Goal: Task Accomplishment & Management: Use online tool/utility

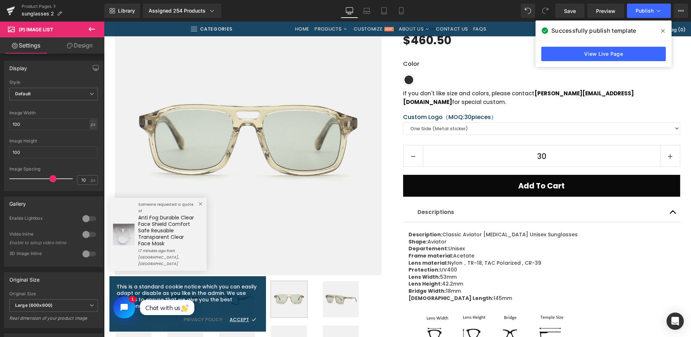
scroll to position [108, 0]
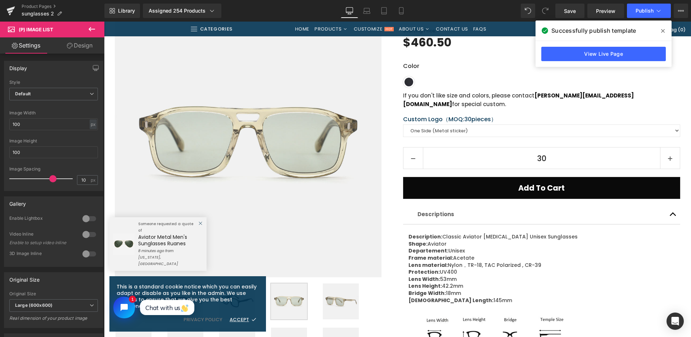
drag, startPoint x: 395, startPoint y: 311, endPoint x: 399, endPoint y: 274, distance: 37.3
click at [395, 311] on div "Classic Aviator Acetate Unisex Sunglasses 25A8024 (P) Title Starting Price: Tex…" at bounding box center [536, 223] width 288 height 424
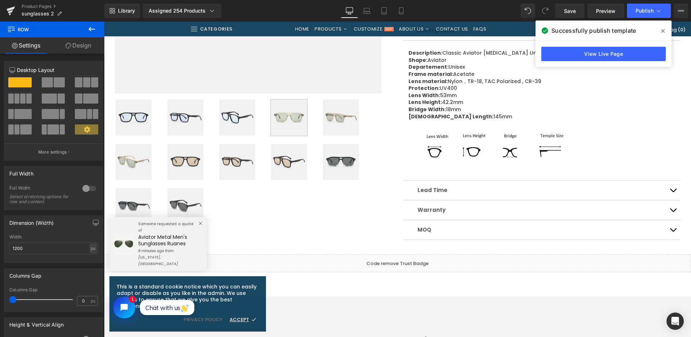
scroll to position [288, 0]
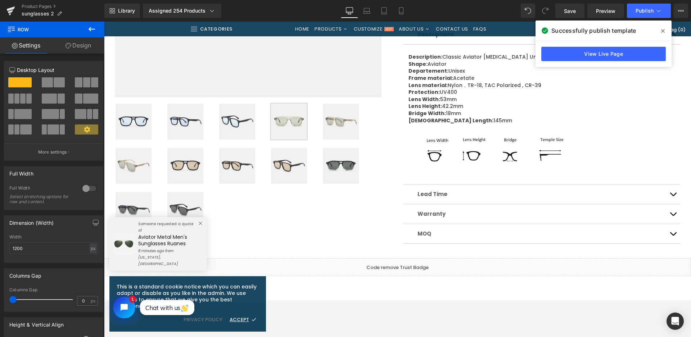
click at [171, 176] on img at bounding box center [185, 166] width 36 height 36
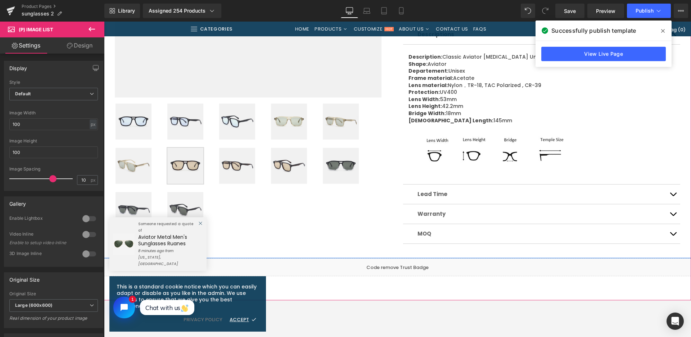
scroll to position [72, 0]
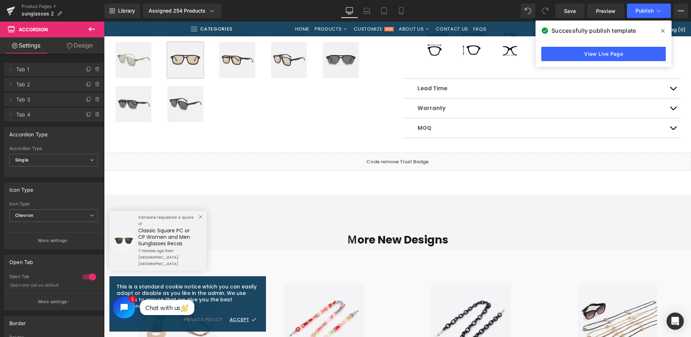
scroll to position [360, 0]
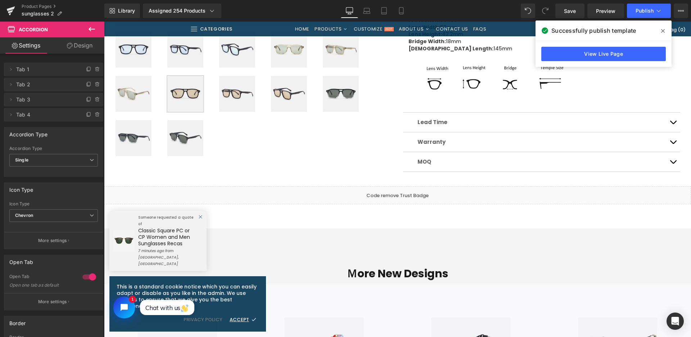
click at [335, 95] on img at bounding box center [341, 94] width 36 height 36
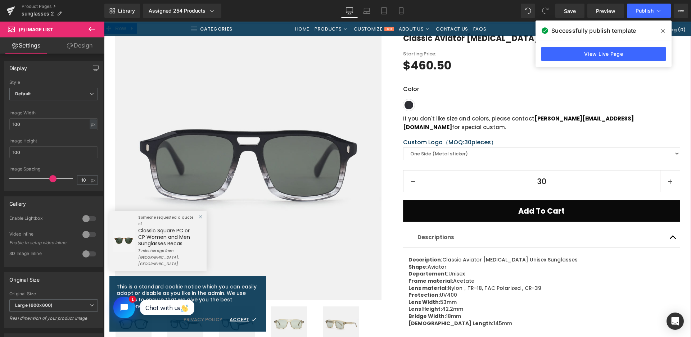
scroll to position [72, 0]
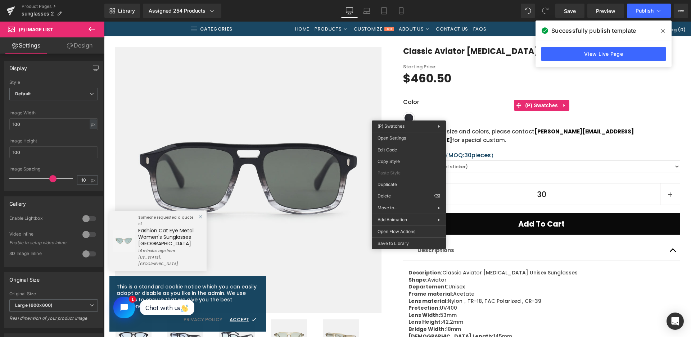
click at [415, 136] on div "Classic Aviator Acetate Unisex Sunglasses 25A8024 (P) Title Starting Price: Tex…" at bounding box center [541, 259] width 277 height 424
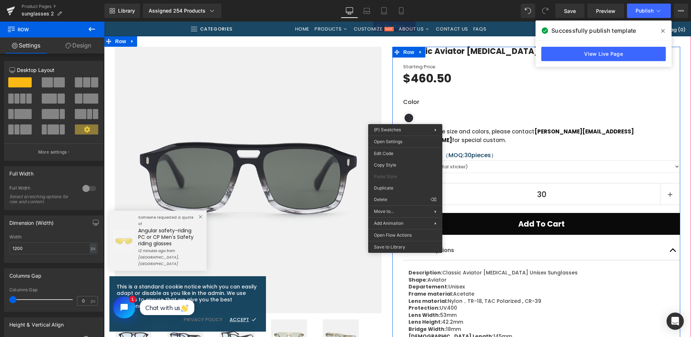
click at [408, 141] on div "Classic Aviator Acetate Unisex Sunglasses 25A8024 (P) Title Starting Price: Tex…" at bounding box center [541, 259] width 277 height 424
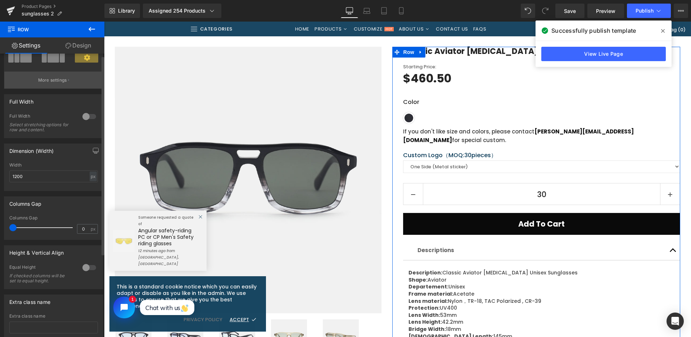
scroll to position [0, 0]
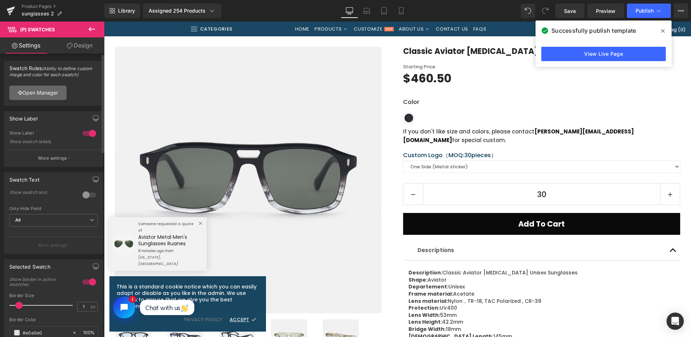
click at [21, 93] on icon at bounding box center [20, 92] width 4 height 5
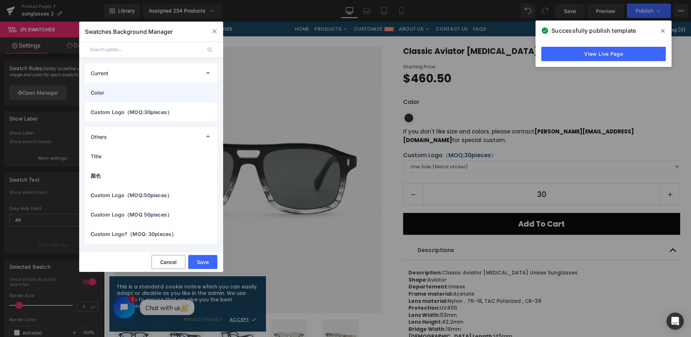
click at [96, 97] on div "Color" at bounding box center [151, 92] width 132 height 19
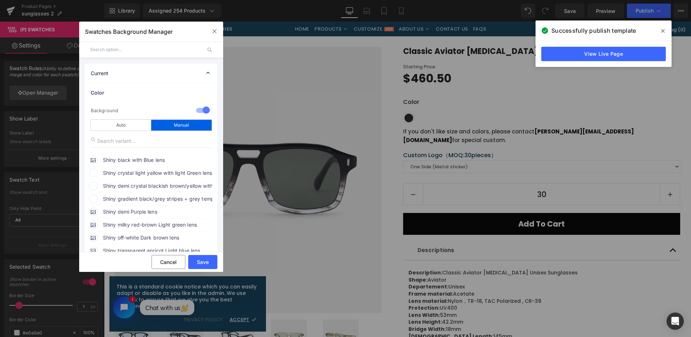
click at [131, 174] on span "Shiny crystal light yellow with light Green lens" at bounding box center [157, 173] width 109 height 9
drag, startPoint x: 131, startPoint y: 174, endPoint x: 195, endPoint y: 191, distance: 65.7
click at [131, 174] on span "Shiny crystal light yellow with light Green lens" at bounding box center [157, 173] width 109 height 9
click at [192, 173] on span "Shiny crystal light yellow with light Green lens" at bounding box center [157, 173] width 109 height 9
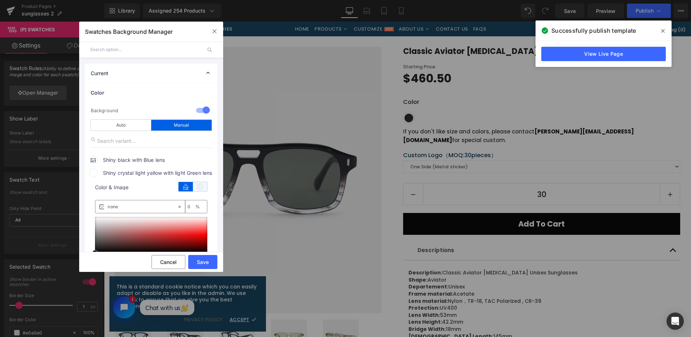
click at [200, 184] on icon at bounding box center [200, 186] width 14 height 9
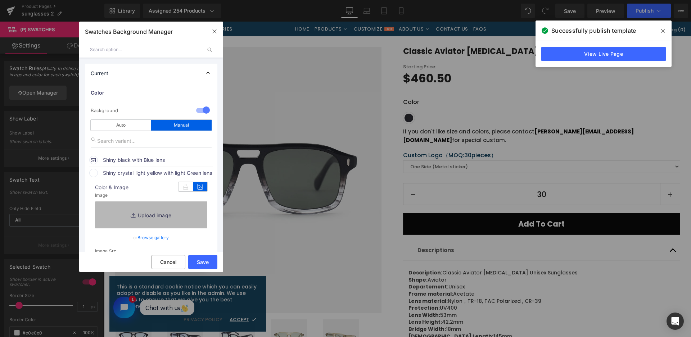
click at [189, 202] on link "Replace Image" at bounding box center [151, 214] width 112 height 27
type input "C:\fakepath\微信截图_20250826133526.png"
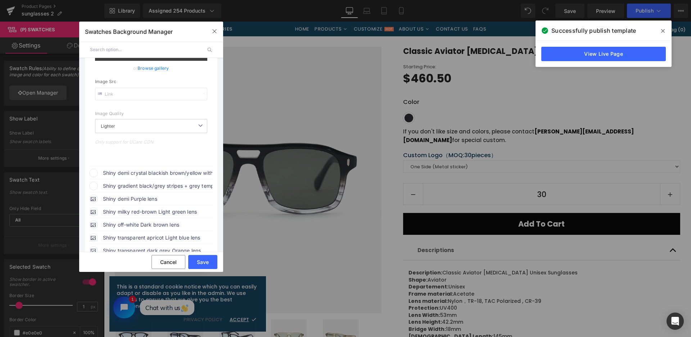
scroll to position [180, 0]
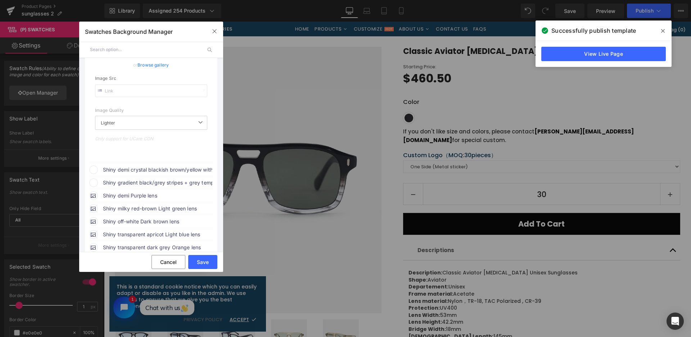
click at [182, 170] on span "Shiny demi crystal blackish brown/yellow with light Brown lens" at bounding box center [157, 169] width 109 height 9
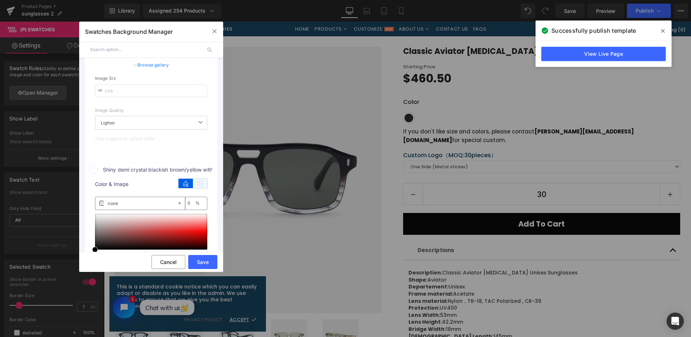
drag, startPoint x: 200, startPoint y: 180, endPoint x: 196, endPoint y: 186, distance: 7.3
click at [200, 180] on icon at bounding box center [200, 183] width 14 height 9
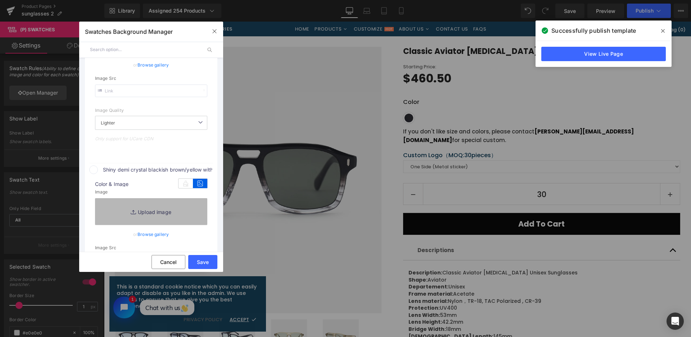
click at [191, 200] on link "Replace Image" at bounding box center [151, 211] width 112 height 27
type input "[URL][DOMAIN_NAME]"
type input "C:\fakepath\微信截图_20250826133537.png"
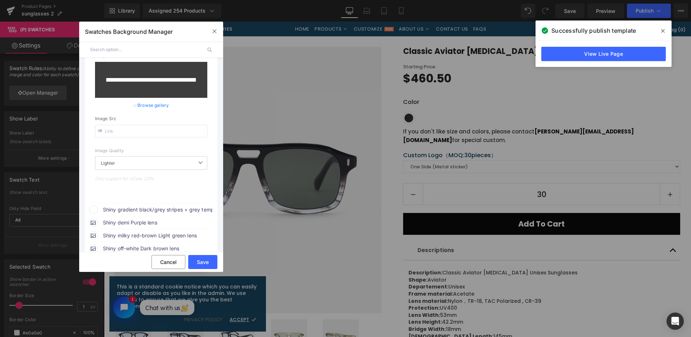
scroll to position [329, 0]
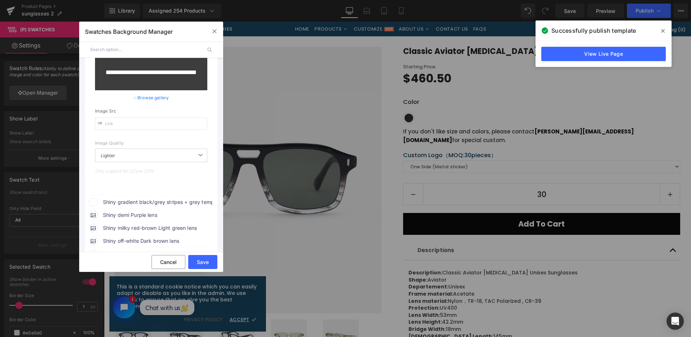
click at [170, 204] on span "Shiny gradient black/grey stripes + grey temples with Green lens" at bounding box center [157, 202] width 109 height 9
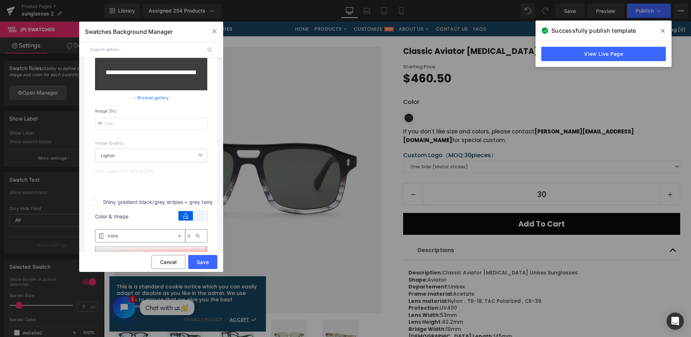
click at [210, 217] on div "color Color & Image color none 0 % Image Replace Image Upload image or Browse g…" at bounding box center [151, 284] width 124 height 156
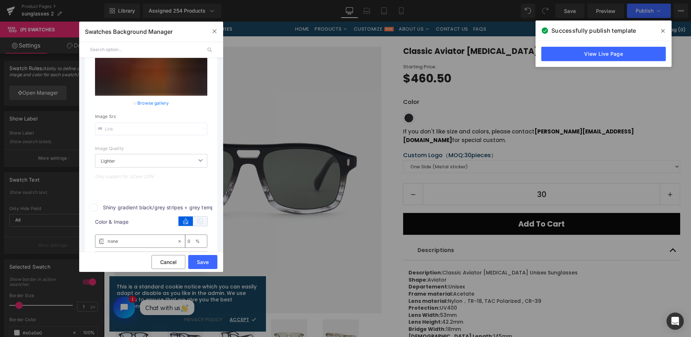
type input "[URL][DOMAIN_NAME]"
click at [206, 217] on icon at bounding box center [200, 221] width 14 height 9
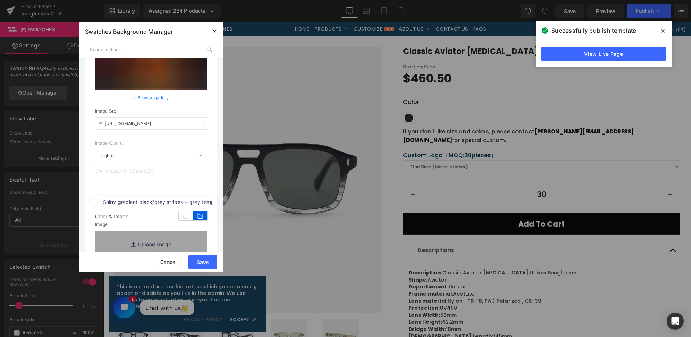
scroll to position [370, 0]
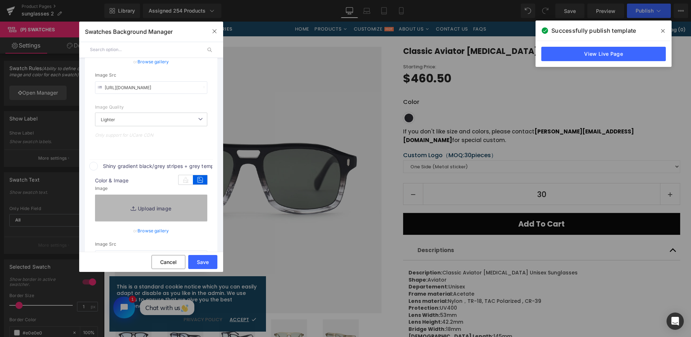
click at [179, 204] on link "Replace Image" at bounding box center [151, 208] width 112 height 27
type input "C:\fakepath\微信截图_20250826133547.png"
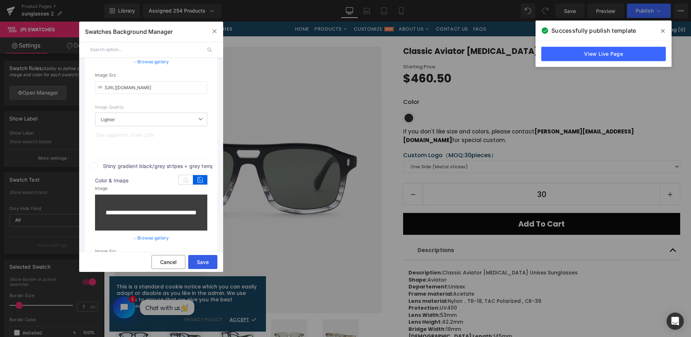
type input "[URL][DOMAIN_NAME]"
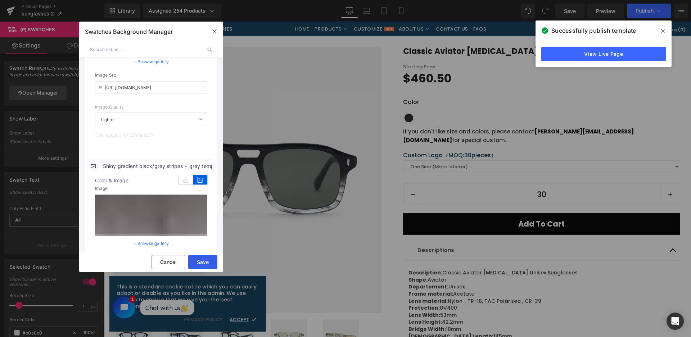
click at [205, 261] on button "Save" at bounding box center [202, 262] width 29 height 14
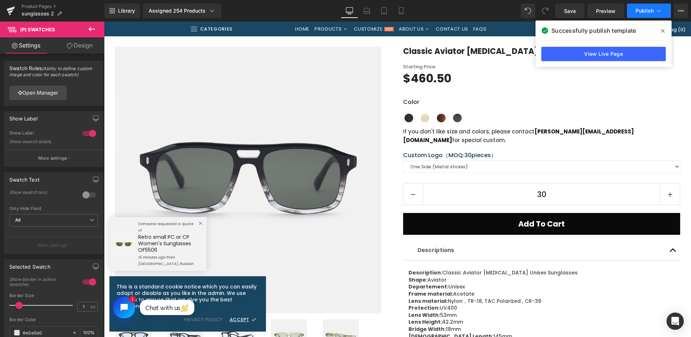
click at [648, 12] on span "Publish" at bounding box center [644, 11] width 18 height 6
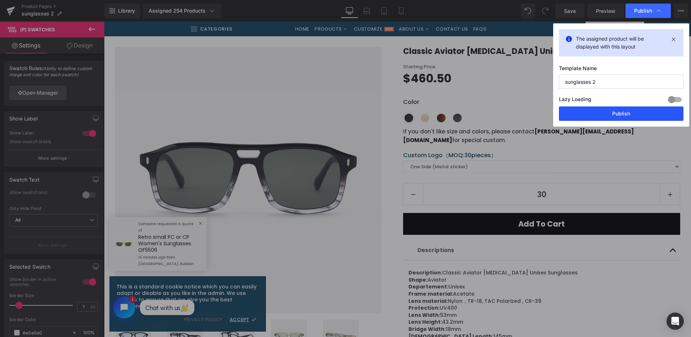
click at [582, 114] on button "Publish" at bounding box center [621, 113] width 124 height 14
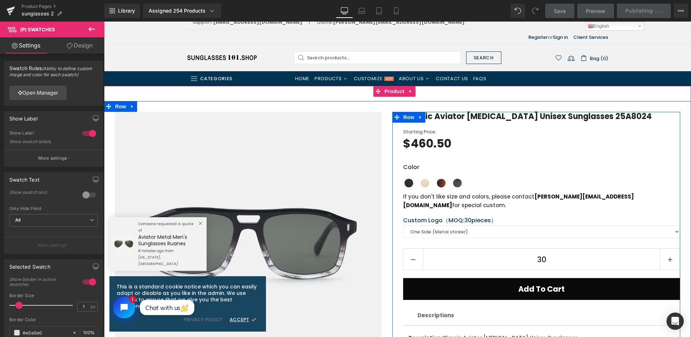
scroll to position [0, 0]
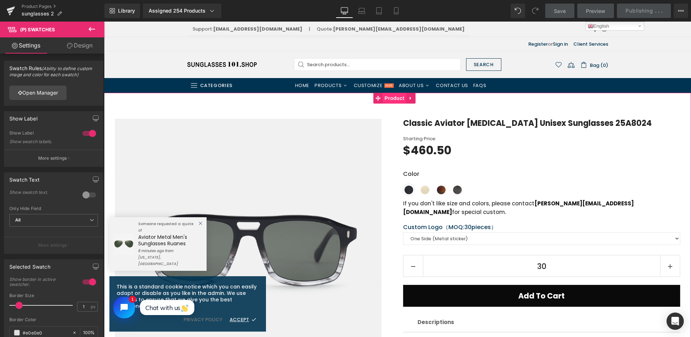
click at [402, 99] on span "Product" at bounding box center [394, 98] width 23 height 11
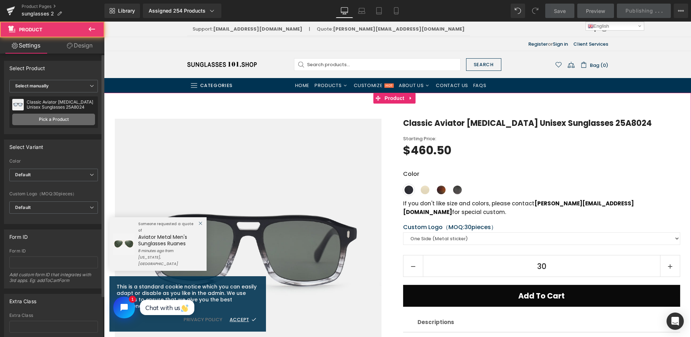
click at [61, 116] on link "Pick a Product" at bounding box center [53, 120] width 83 height 12
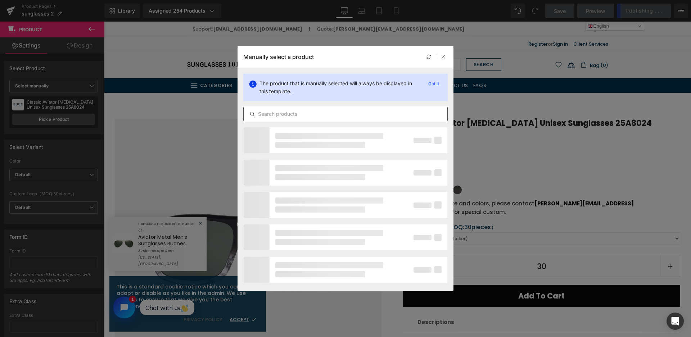
click at [300, 114] on input "text" at bounding box center [346, 114] width 204 height 9
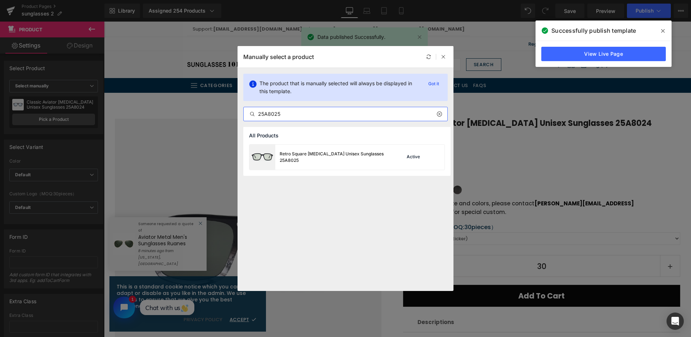
type input "25A8025"
click at [376, 166] on div "Retro Square [MEDICAL_DATA] Unisex Sunglasses 25A8025" at bounding box center [318, 157] width 138 height 25
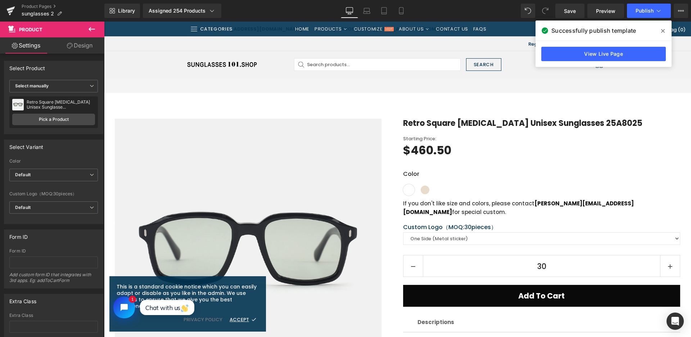
scroll to position [72, 0]
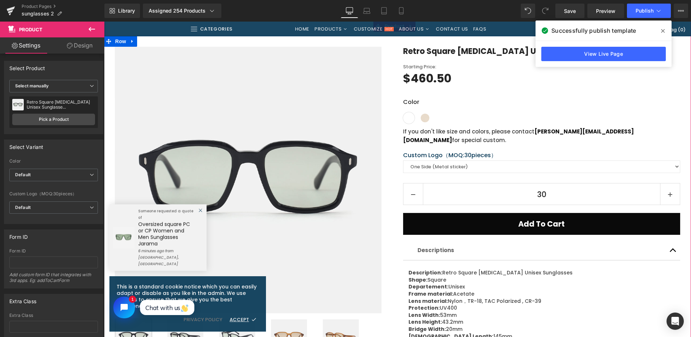
drag, startPoint x: 287, startPoint y: 331, endPoint x: 322, endPoint y: 244, distance: 94.2
click at [287, 331] on img at bounding box center [289, 337] width 36 height 36
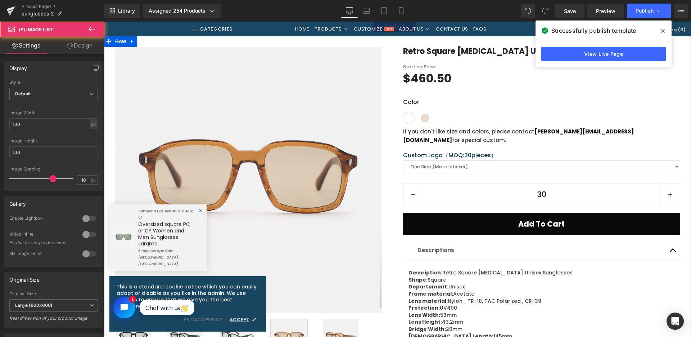
scroll to position [252, 0]
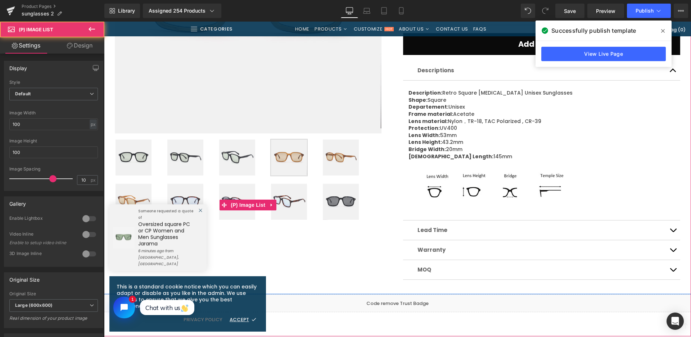
click at [183, 197] on img at bounding box center [185, 202] width 36 height 36
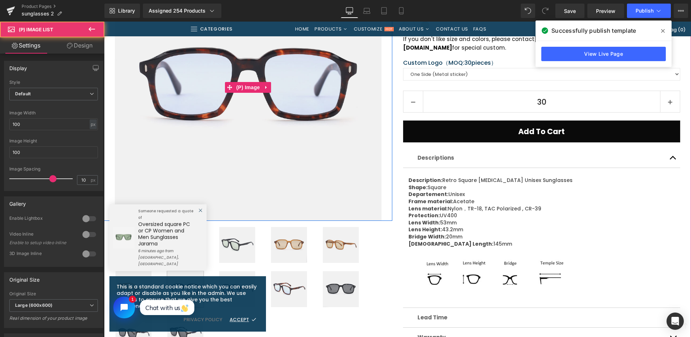
scroll to position [144, 0]
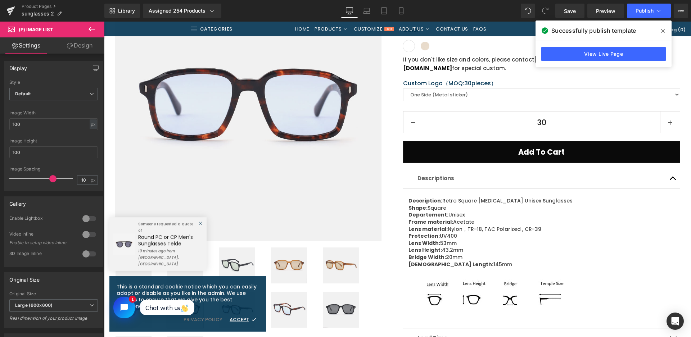
click at [0, 0] on div "Rendering Content" at bounding box center [0, 0] width 0 height 0
click at [340, 304] on img at bounding box center [341, 310] width 36 height 36
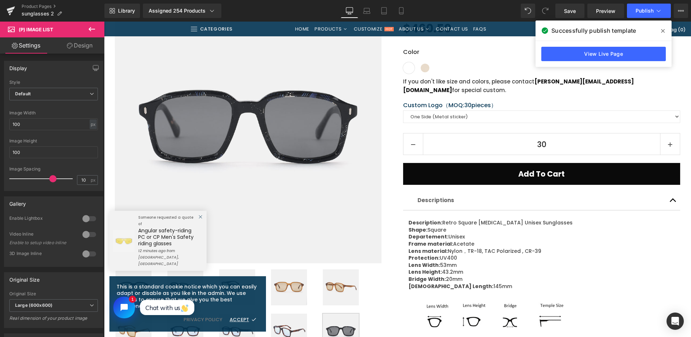
scroll to position [72, 0]
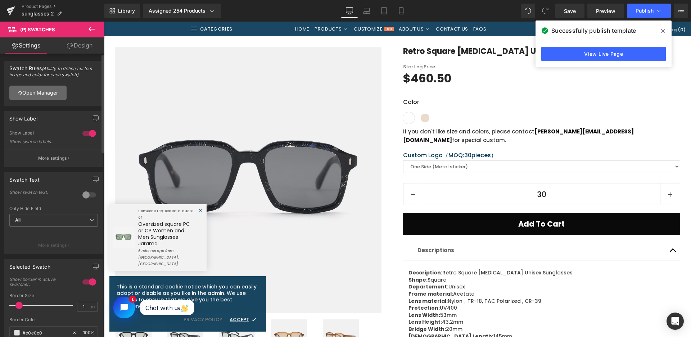
click at [46, 86] on link "Open Manager" at bounding box center [37, 93] width 57 height 14
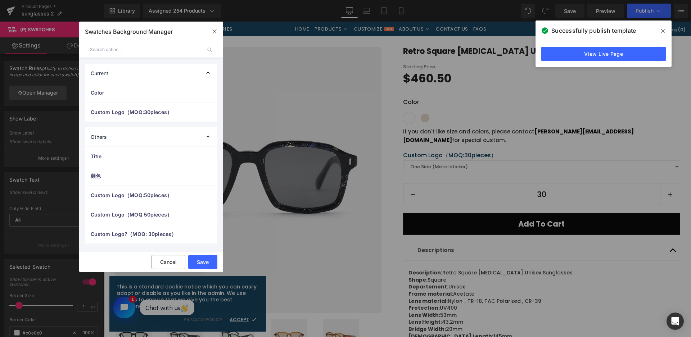
click at [101, 92] on span "Color" at bounding box center [144, 93] width 106 height 8
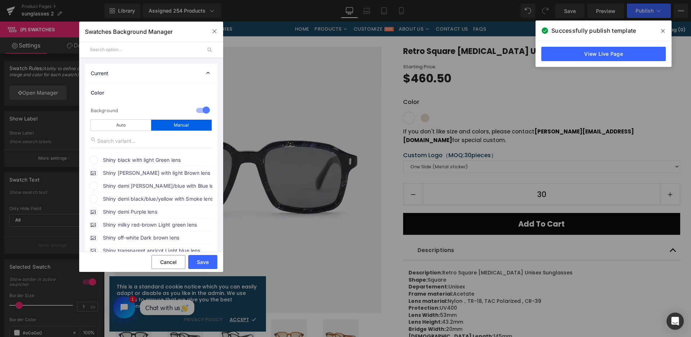
click at [118, 163] on span "Shiny black with light Green lens" at bounding box center [157, 160] width 109 height 9
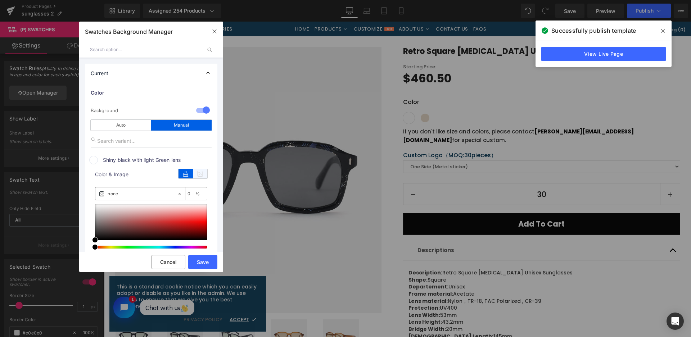
click at [196, 172] on icon at bounding box center [200, 173] width 14 height 9
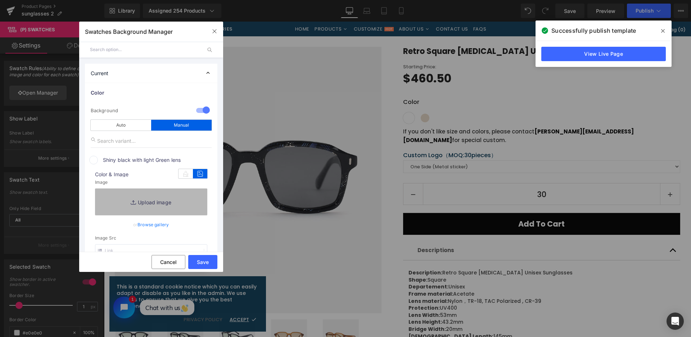
click at [182, 208] on link "Replace Image" at bounding box center [151, 201] width 112 height 27
type input "C:\fakepath\微信截图_20250826133821.png"
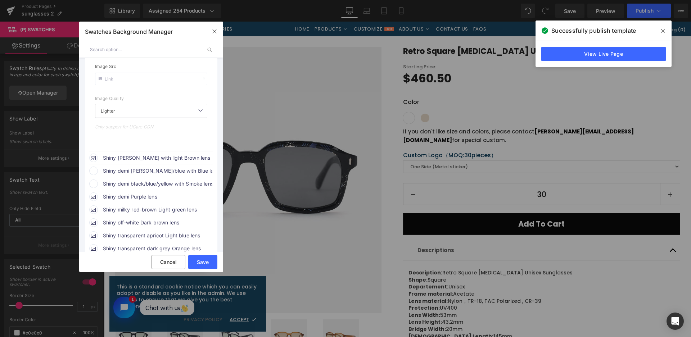
scroll to position [180, 0]
click at [179, 169] on span "Shiny demi [PERSON_NAME]/blue with Blue lens" at bounding box center [157, 169] width 109 height 9
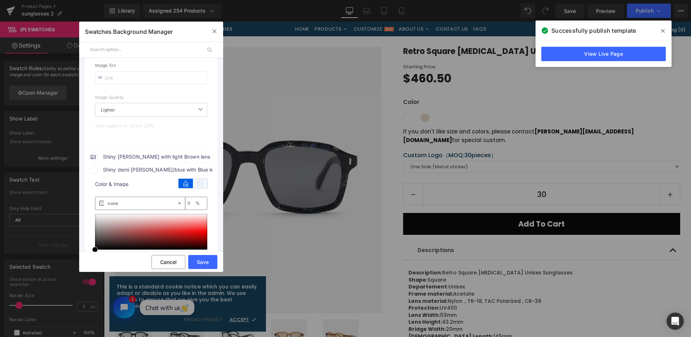
click at [200, 184] on icon at bounding box center [200, 183] width 14 height 9
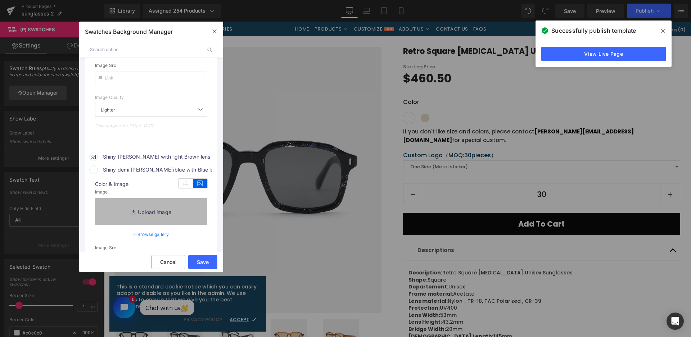
type input "[URL][DOMAIN_NAME]"
click at [186, 214] on link "Replace Image" at bounding box center [151, 211] width 112 height 27
type input "C:\fakepath\微信截图_20250826133829.png"
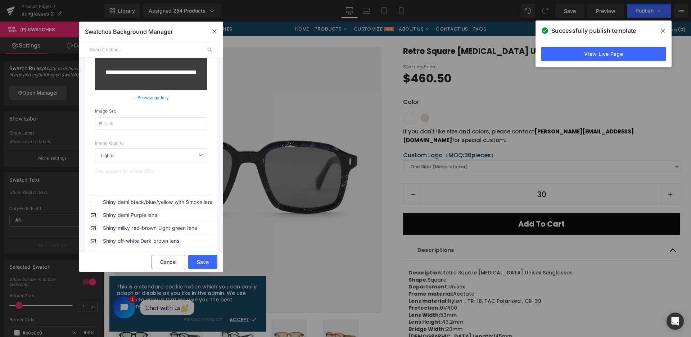
scroll to position [401, 0]
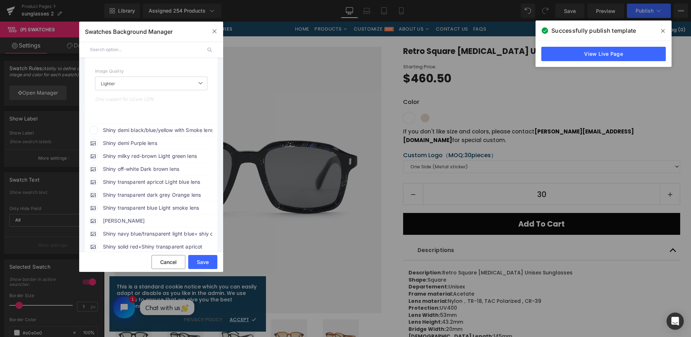
click at [196, 129] on span "Shiny demi black/blue/yellow with Smoke lens" at bounding box center [157, 130] width 109 height 9
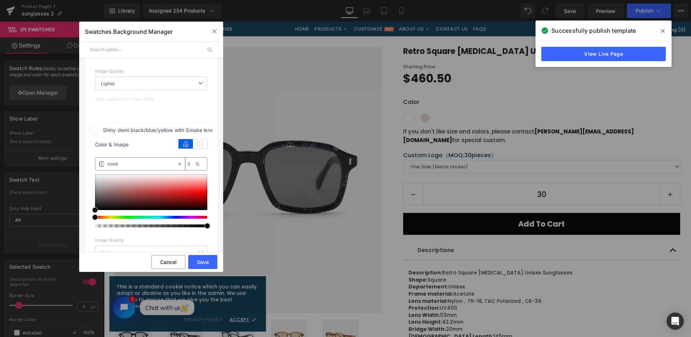
type input "[URL][DOMAIN_NAME]"
click at [201, 144] on icon at bounding box center [200, 143] width 14 height 9
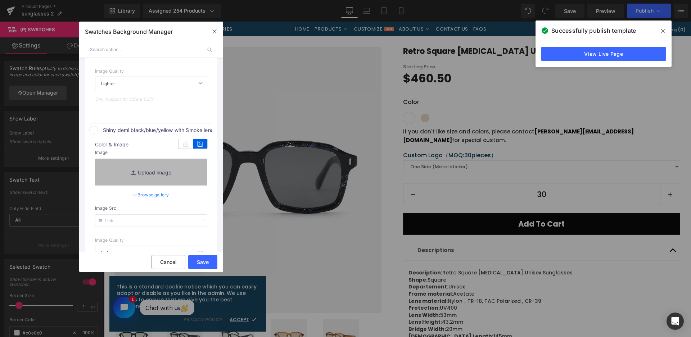
click at [187, 165] on link "Replace Image" at bounding box center [151, 172] width 112 height 27
type input "C:\fakepath\微信截图_20250826133840.png"
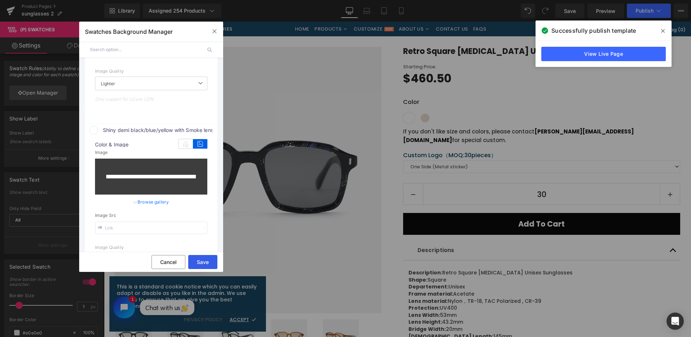
type input "[URL][DOMAIN_NAME]"
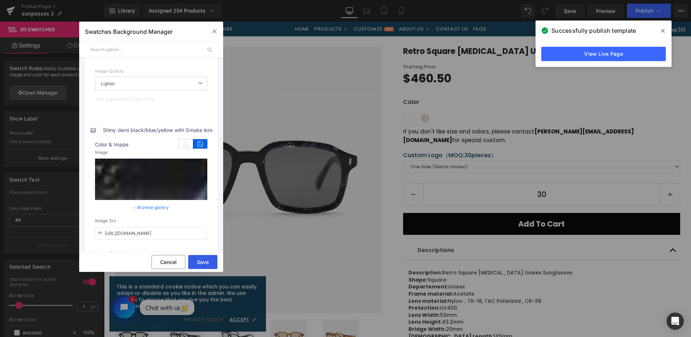
click at [208, 261] on button "Save" at bounding box center [202, 262] width 29 height 14
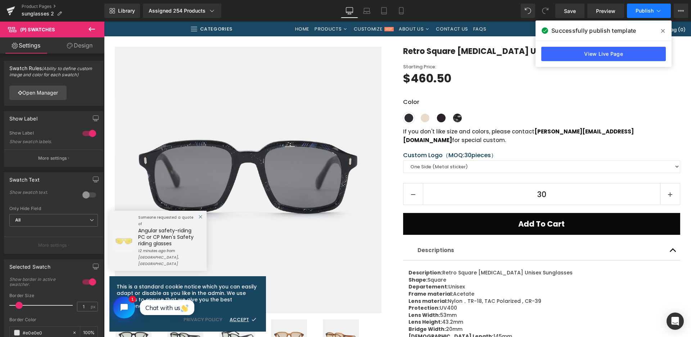
click at [636, 12] on span "Publish" at bounding box center [644, 11] width 18 height 6
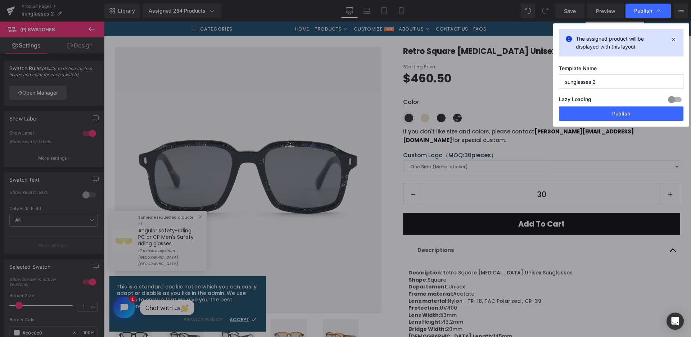
click at [572, 114] on button "Publish" at bounding box center [621, 113] width 124 height 14
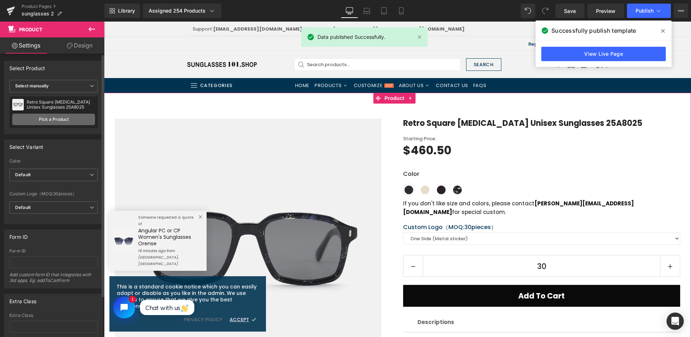
click at [70, 114] on link "Pick a Product" at bounding box center [53, 120] width 83 height 12
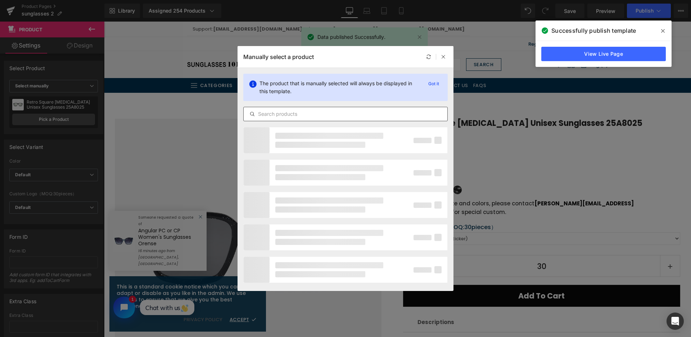
click at [301, 111] on input "text" at bounding box center [346, 114] width 204 height 9
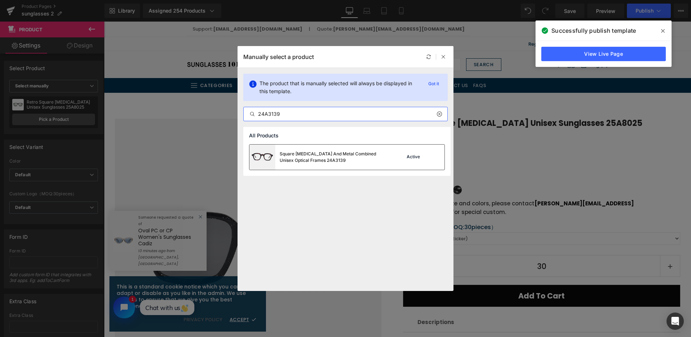
type input "24A3139"
click at [0, 0] on div "Square [MEDICAL_DATA] And Metal Combined Unisex Optical Frames 24A3139" at bounding box center [0, 0] width 0 height 0
click at [65, 122] on link "Pick a Product" at bounding box center [53, 120] width 83 height 12
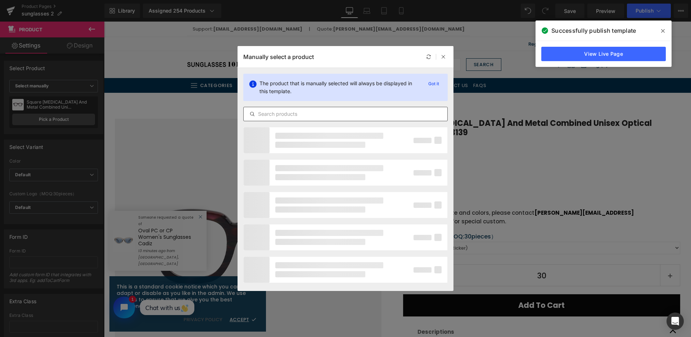
click at [0, 0] on input "text" at bounding box center [0, 0] width 0 height 0
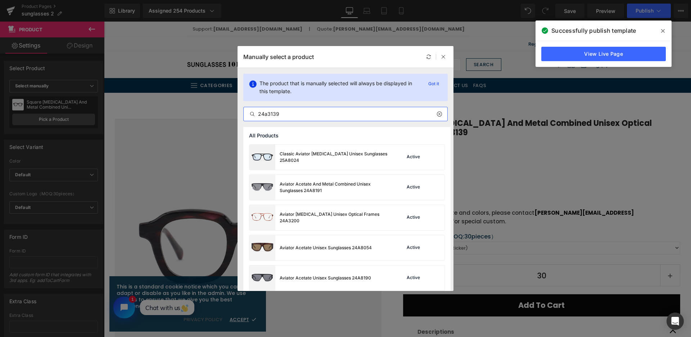
click at [0, 0] on input "24a3139" at bounding box center [0, 0] width 0 height 0
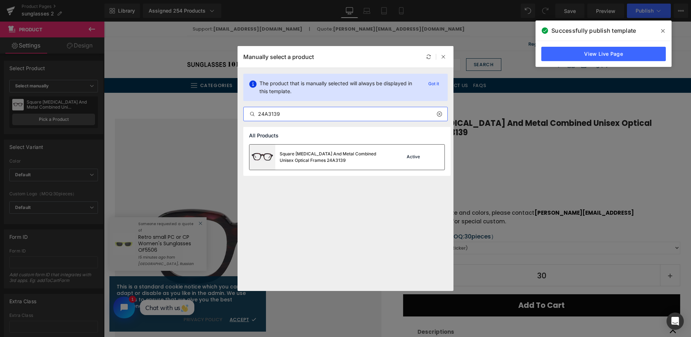
type input "24A3139"
click at [0, 0] on div "Square [MEDICAL_DATA] And Metal Combined Unisex Optical Frames 24A3139" at bounding box center [0, 0] width 0 height 0
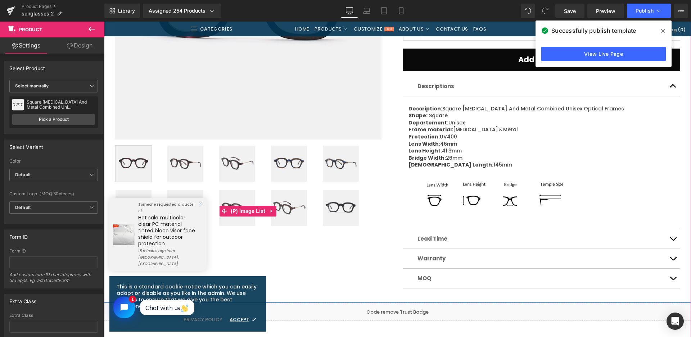
scroll to position [252, 0]
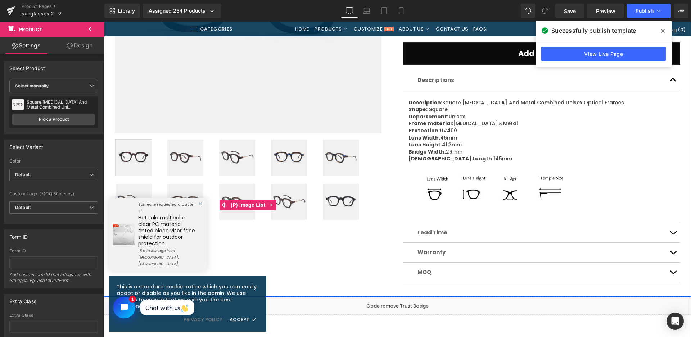
click at [292, 161] on img at bounding box center [289, 158] width 36 height 36
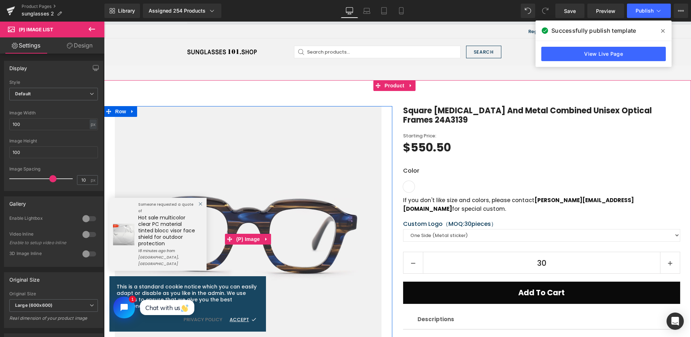
scroll to position [72, 0]
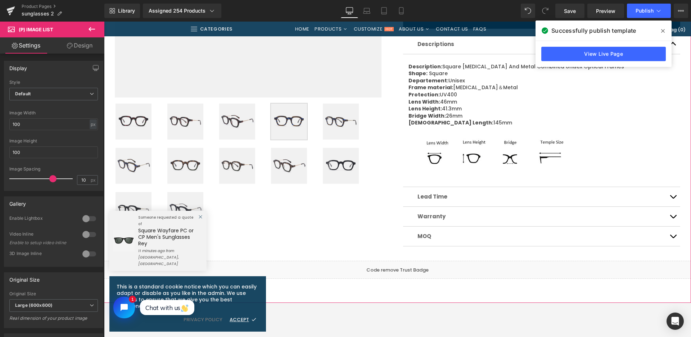
click at [187, 164] on img at bounding box center [185, 166] width 36 height 36
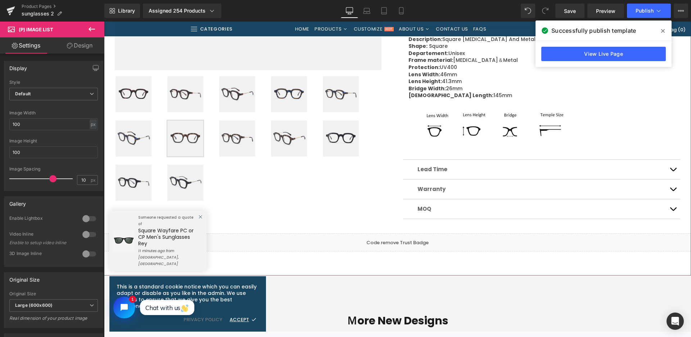
scroll to position [324, 0]
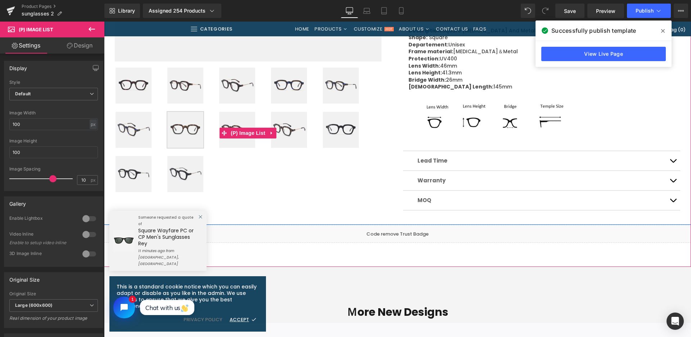
click at [337, 137] on img at bounding box center [341, 130] width 36 height 36
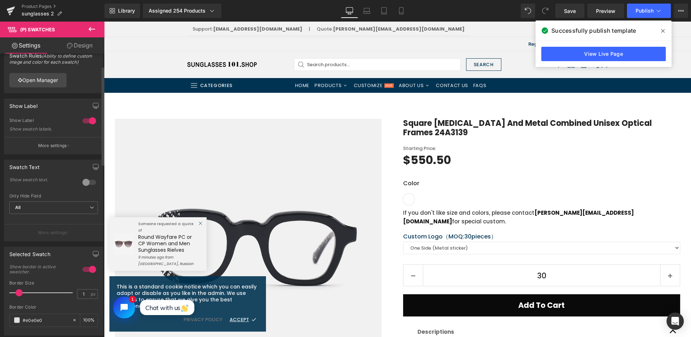
scroll to position [0, 0]
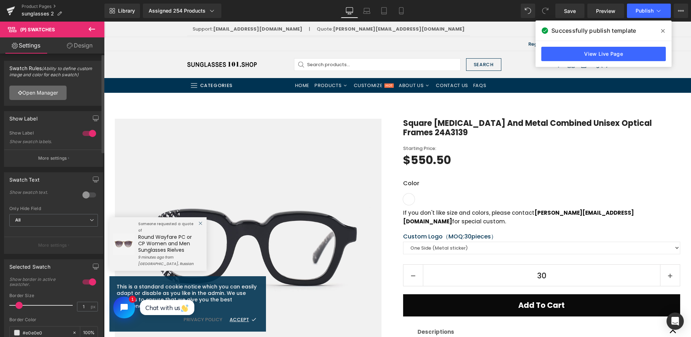
click at [59, 90] on link "Open Manager" at bounding box center [37, 93] width 57 height 14
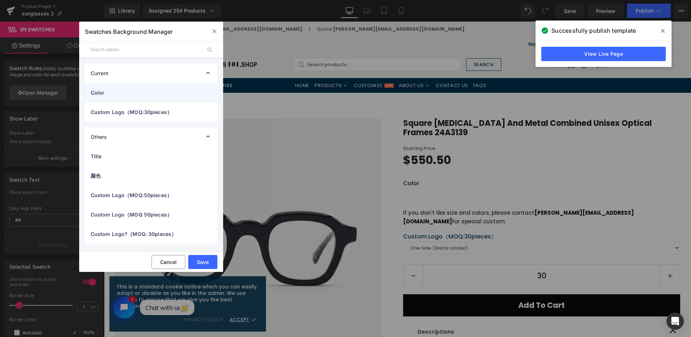
click at [481, 9] on span "Color" at bounding box center [510, 4] width 59 height 9
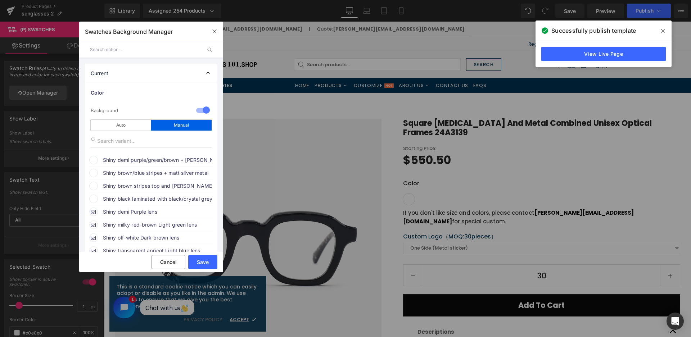
drag, startPoint x: 136, startPoint y: 158, endPoint x: 172, endPoint y: 164, distance: 36.5
click at [0, 0] on span "Shiny demi purple/green/brown + [PERSON_NAME] gold metal" at bounding box center [0, 0] width 0 height 0
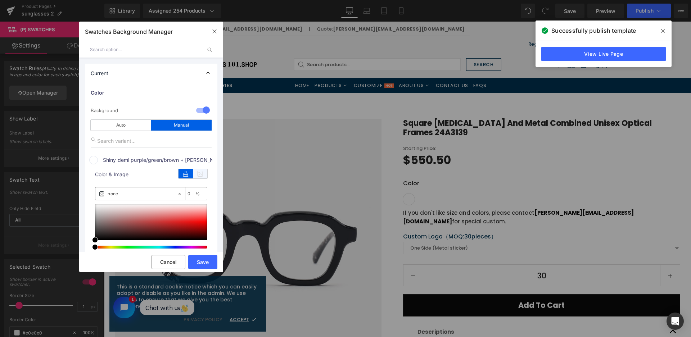
click at [199, 174] on icon at bounding box center [200, 173] width 14 height 9
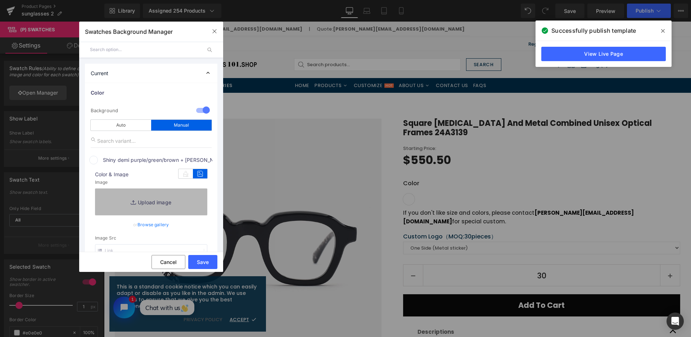
click at [179, 201] on link "Replace Image" at bounding box center [151, 201] width 112 height 27
type input "C:\fakepath\微信截图_20250826134213.png"
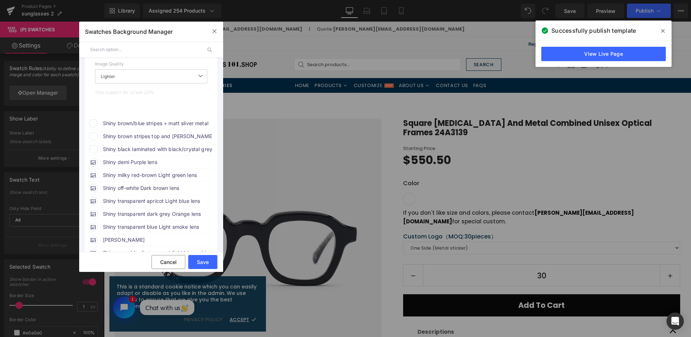
scroll to position [216, 0]
click at [0, 0] on span "Shiny brown/blue stripes + matt sliver metal" at bounding box center [0, 0] width 0 height 0
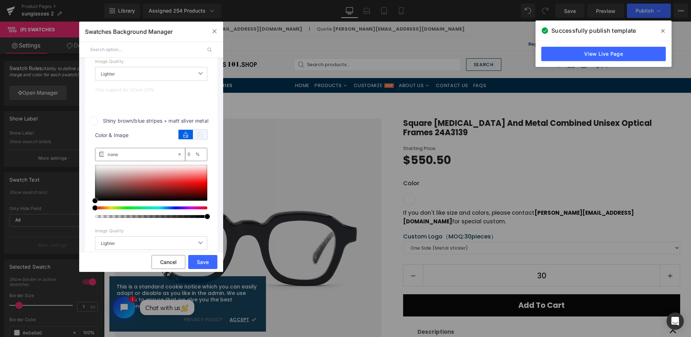
click at [201, 134] on icon at bounding box center [200, 134] width 14 height 9
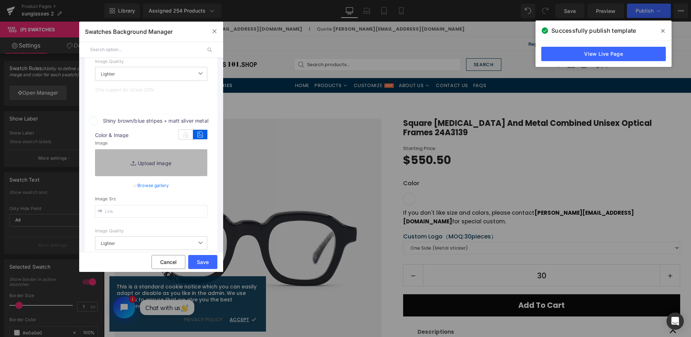
click at [194, 158] on link "Replace Image" at bounding box center [151, 162] width 112 height 27
type input "[URL][DOMAIN_NAME]"
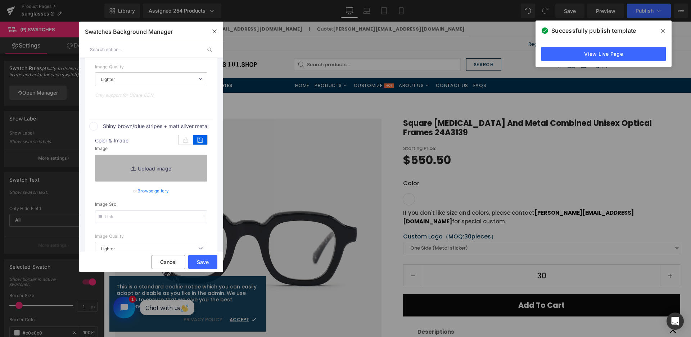
scroll to position [221, 0]
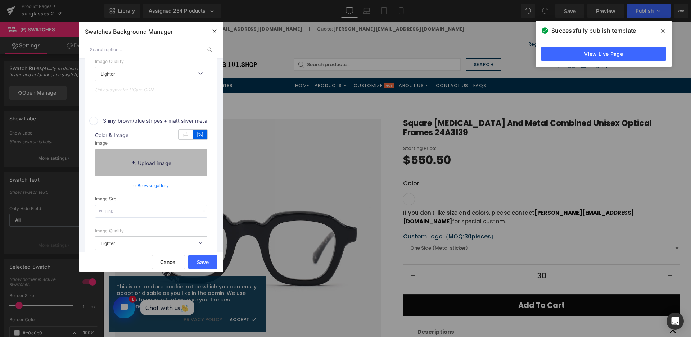
type input "C:\fakepath\微信截图_20250826134221.png"
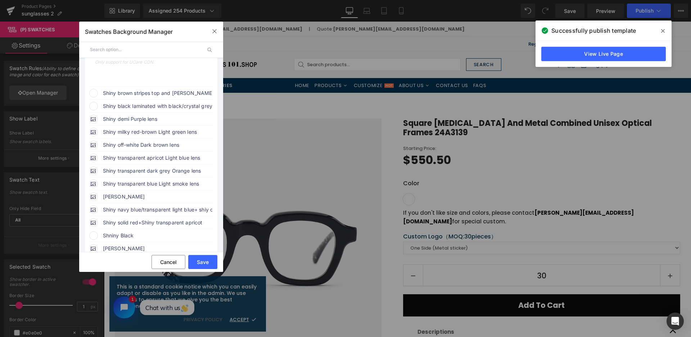
scroll to position [437, 0]
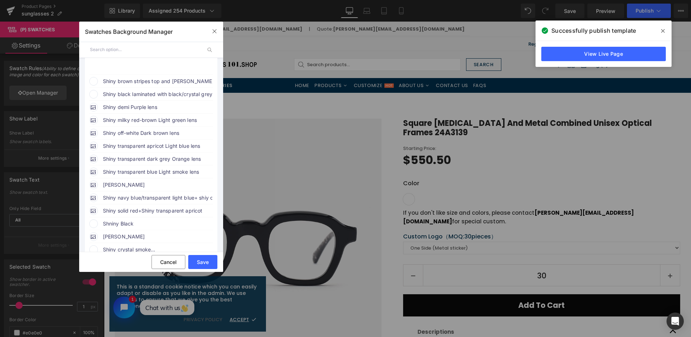
click at [0, 0] on span "Shiny brown stripes top and [PERSON_NAME] bottom + [PERSON_NAME] gold metal" at bounding box center [0, 0] width 0 height 0
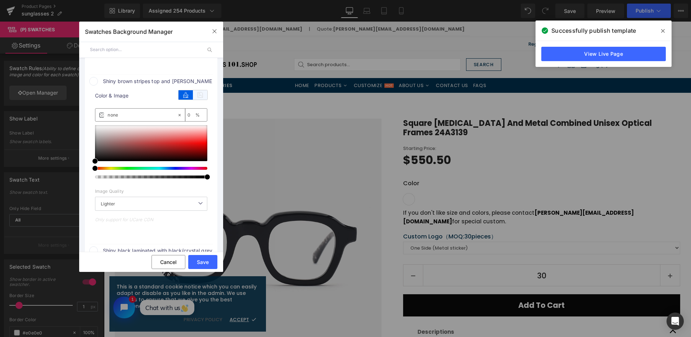
click at [200, 97] on icon at bounding box center [200, 94] width 14 height 9
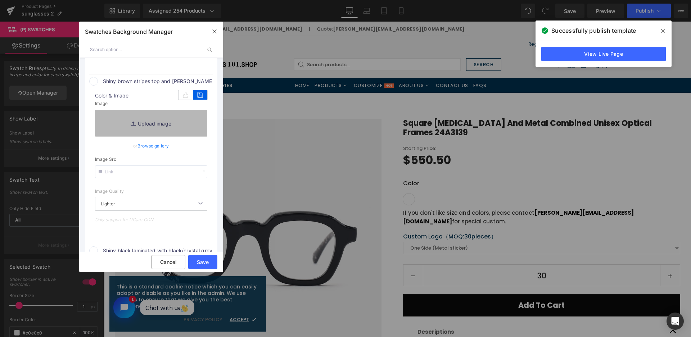
type input "[URL][DOMAIN_NAME]"
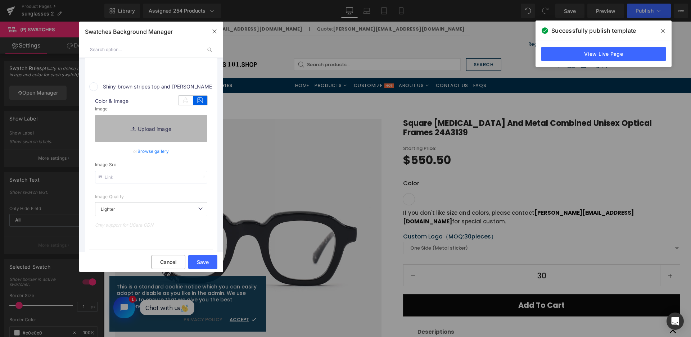
click at [186, 122] on link "Replace Image" at bounding box center [151, 128] width 112 height 27
type input "C:\fakepath\微信截图_20250826134229.png"
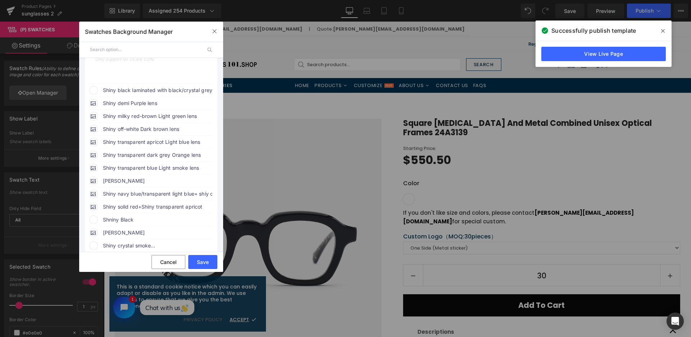
scroll to position [617, 0]
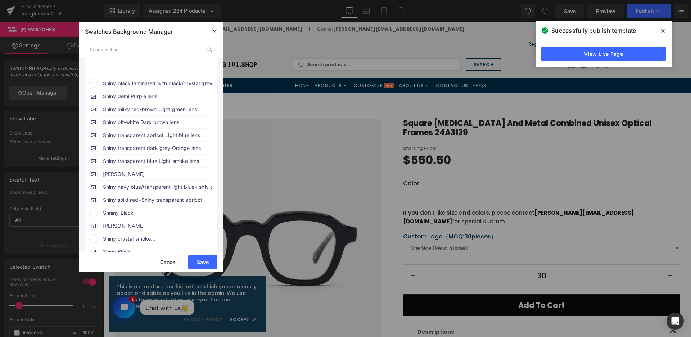
click at [0, 0] on span "Shiny black laminated with black/crystal grey stripes + matt sliver metal" at bounding box center [0, 0] width 0 height 0
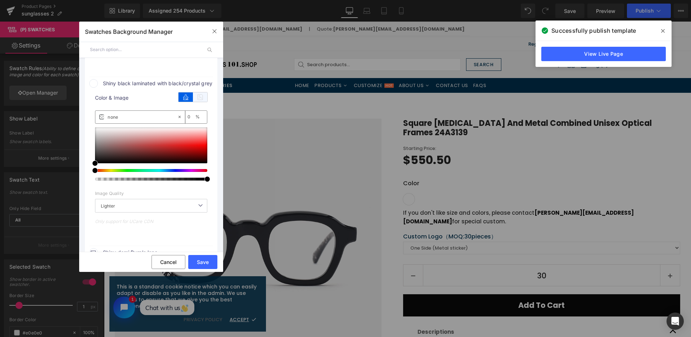
click at [205, 94] on icon at bounding box center [200, 96] width 14 height 9
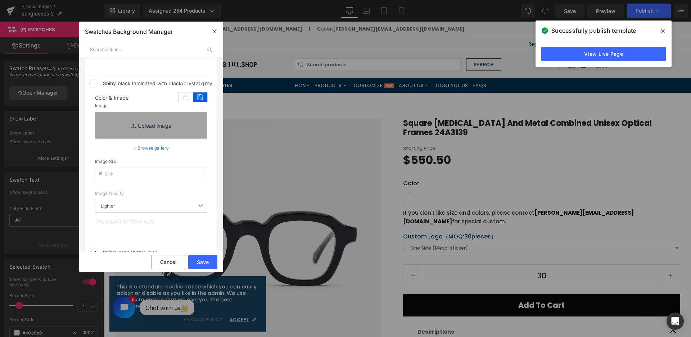
type input "[URL][DOMAIN_NAME]"
click at [181, 123] on link "Replace Image" at bounding box center [151, 125] width 112 height 27
type input "C:\fakepath\微信截图_20250826134237.png"
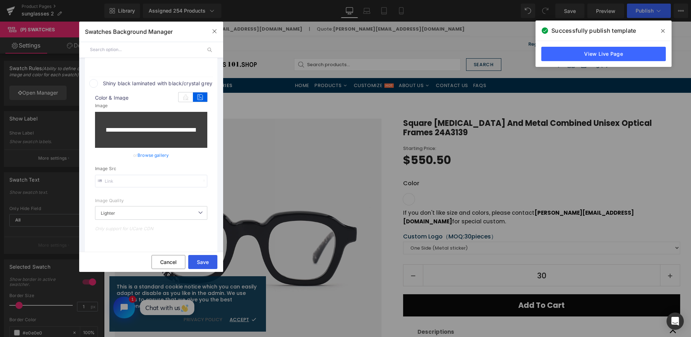
type input "[URL][DOMAIN_NAME]"
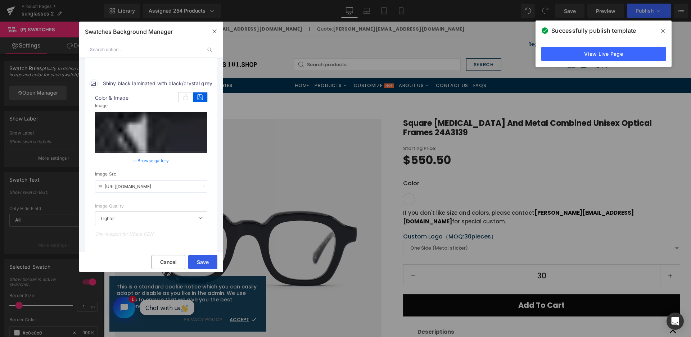
click at [205, 263] on button "Save" at bounding box center [202, 262] width 29 height 14
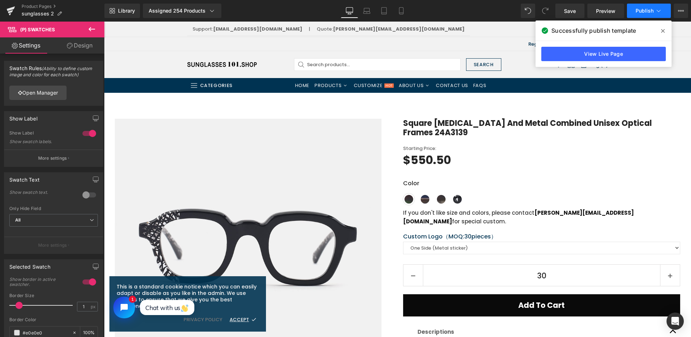
click at [637, 6] on button "Publish" at bounding box center [649, 11] width 44 height 14
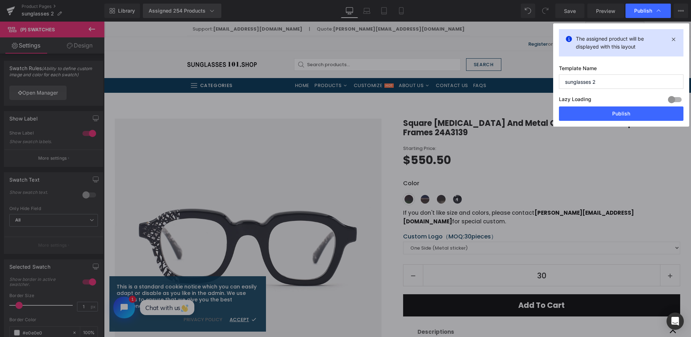
drag, startPoint x: 611, startPoint y: 109, endPoint x: 213, endPoint y: 4, distance: 411.6
click at [611, 109] on button "Publish" at bounding box center [621, 113] width 124 height 14
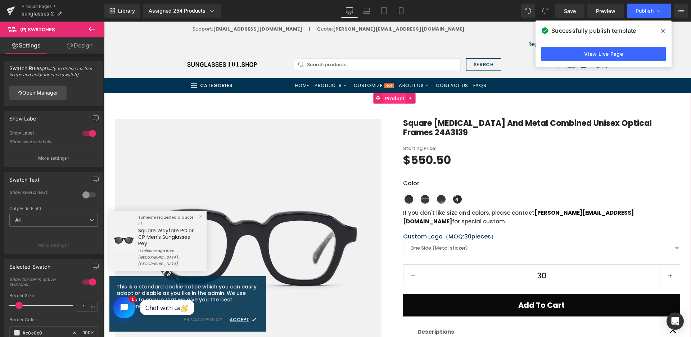
click at [388, 101] on span "Product" at bounding box center [394, 98] width 23 height 11
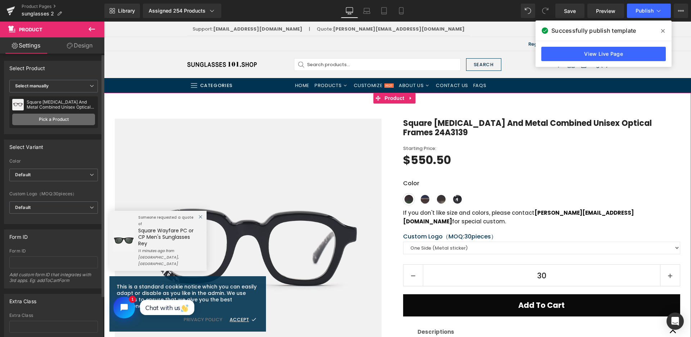
click at [49, 122] on link "Pick a Product" at bounding box center [53, 120] width 83 height 12
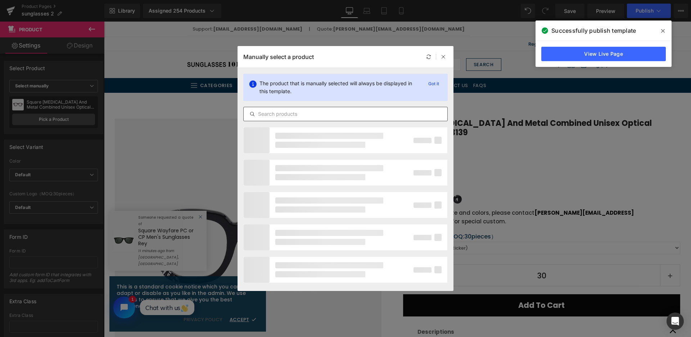
click at [286, 109] on div at bounding box center [345, 114] width 204 height 14
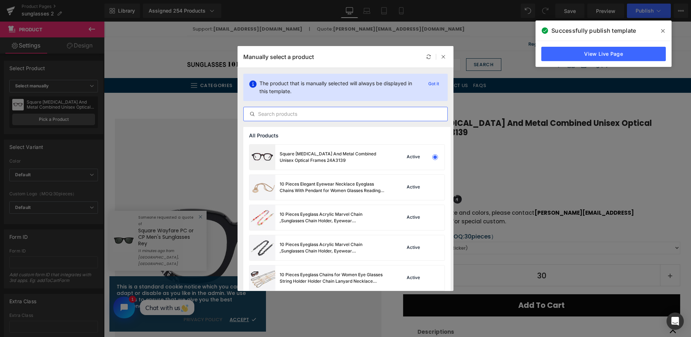
click at [286, 113] on input "text" at bounding box center [346, 114] width 204 height 9
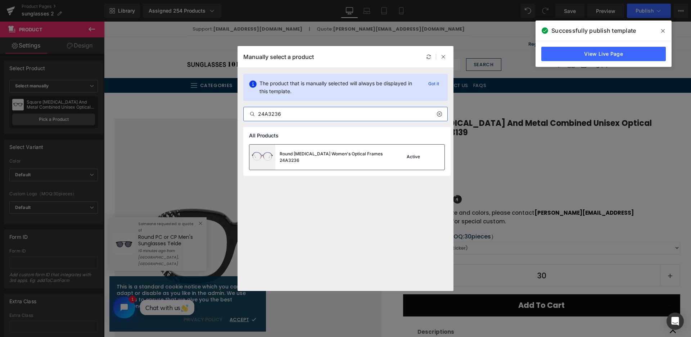
type input "24A3236"
drag, startPoint x: 301, startPoint y: 154, endPoint x: 62, endPoint y: 117, distance: 241.7
click at [301, 154] on div "Round [MEDICAL_DATA] Women's Optical Frames 24A3236" at bounding box center [318, 157] width 138 height 25
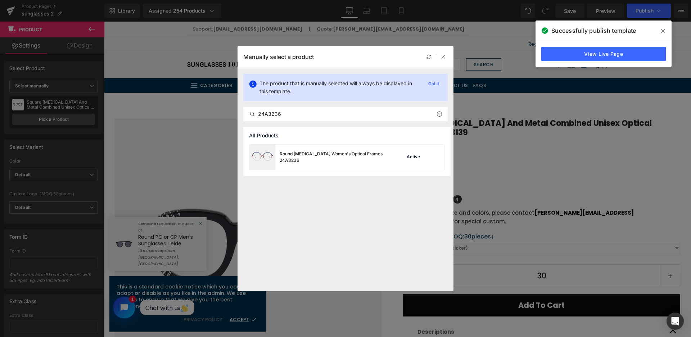
click at [62, 117] on link "Pick a Product" at bounding box center [53, 120] width 83 height 12
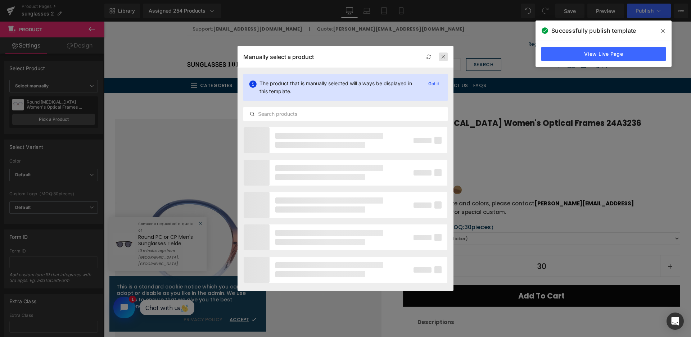
drag, startPoint x: 442, startPoint y: 53, endPoint x: 337, endPoint y: 33, distance: 106.5
click at [442, 53] on div at bounding box center [443, 57] width 9 height 9
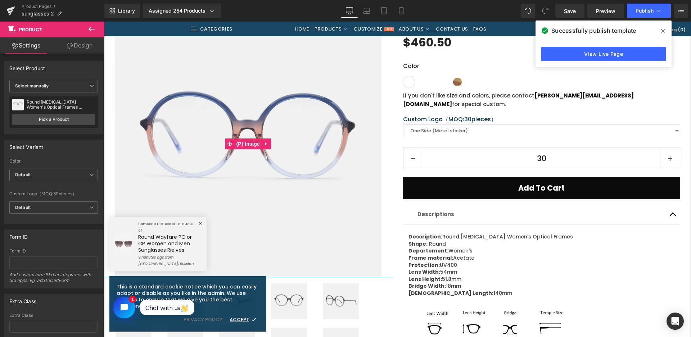
scroll to position [216, 0]
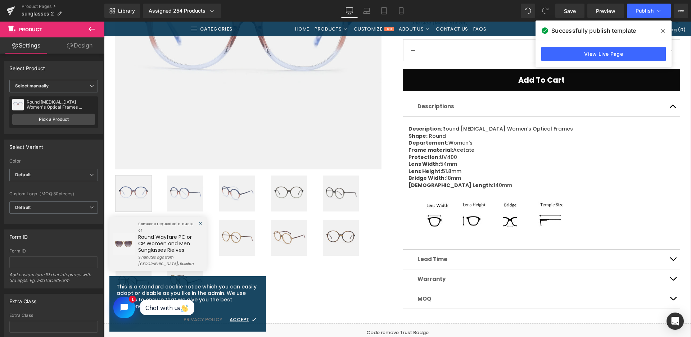
click at [288, 189] on img at bounding box center [289, 194] width 36 height 36
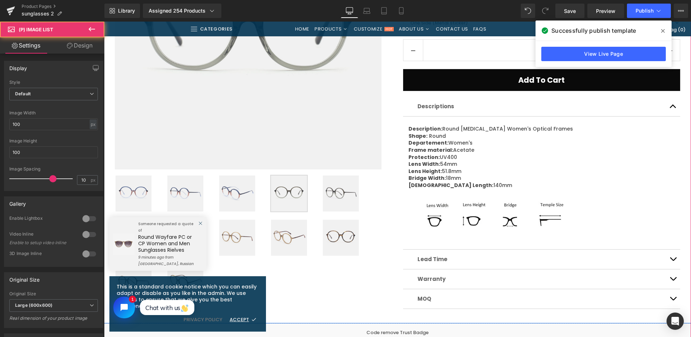
scroll to position [36, 0]
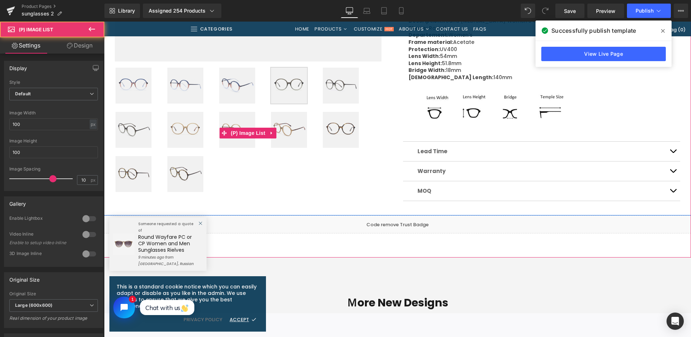
click at [190, 126] on img at bounding box center [185, 130] width 36 height 36
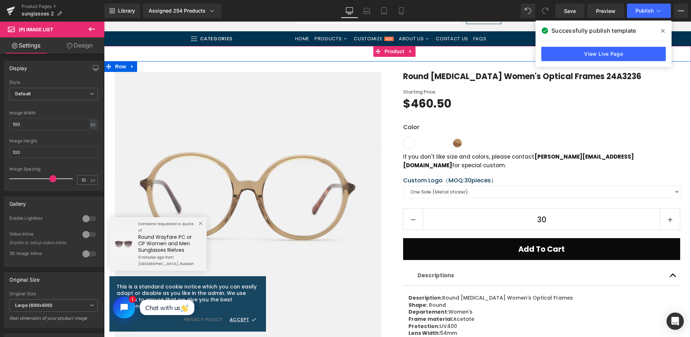
scroll to position [108, 0]
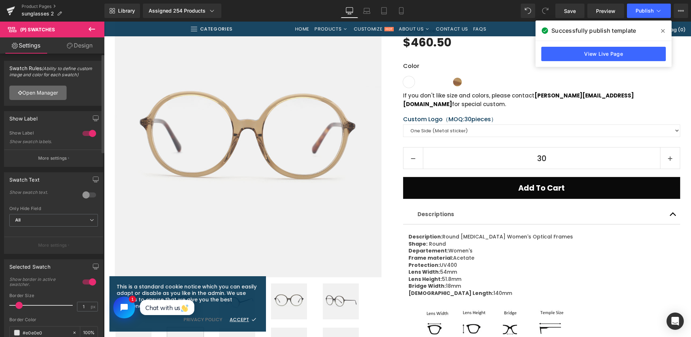
click at [59, 92] on link "Open Manager" at bounding box center [37, 93] width 57 height 14
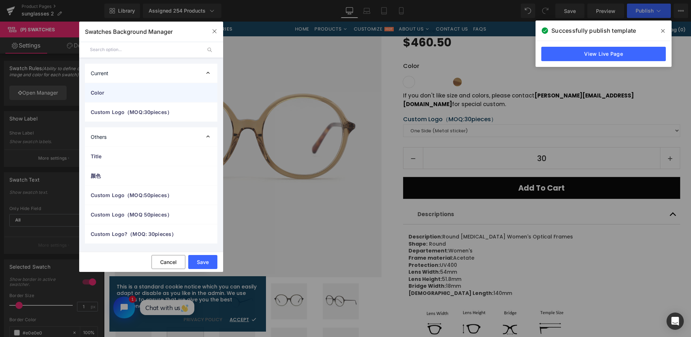
click at [96, 88] on div "Color" at bounding box center [151, 92] width 132 height 19
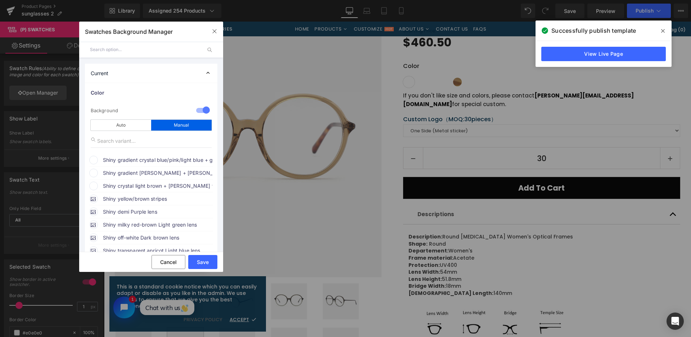
click at [150, 161] on span "Shiny gradient crystal blue/pink/light blue + gradient crystal blue temples" at bounding box center [157, 160] width 109 height 9
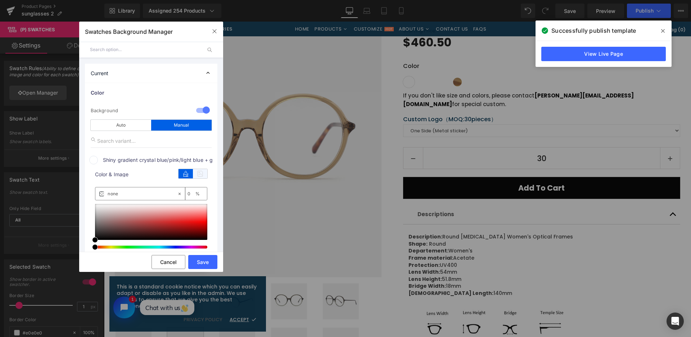
click at [198, 176] on icon at bounding box center [200, 173] width 14 height 9
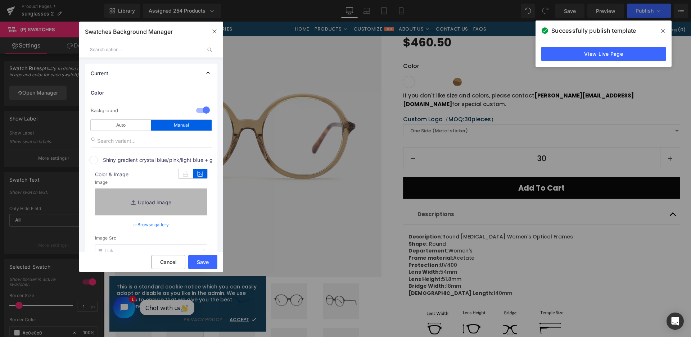
click at [191, 195] on link "Replace Image" at bounding box center [151, 201] width 112 height 27
type input "C:\fakepath\微信截图_20250826134526.png"
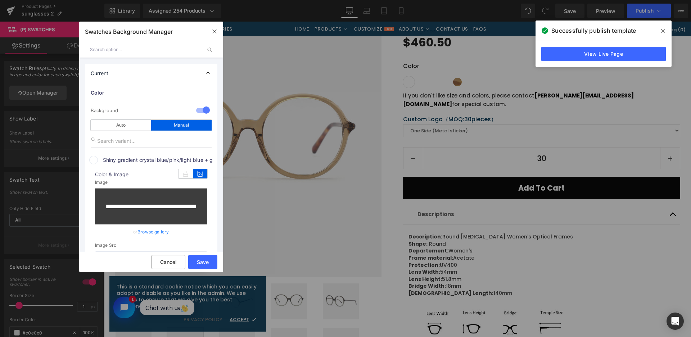
scroll to position [144, 0]
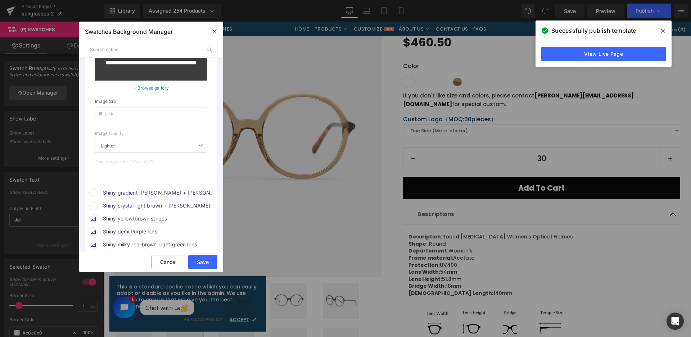
click at [176, 189] on span "Shiny gradient [PERSON_NAME] + [PERSON_NAME] green temples" at bounding box center [157, 192] width 109 height 9
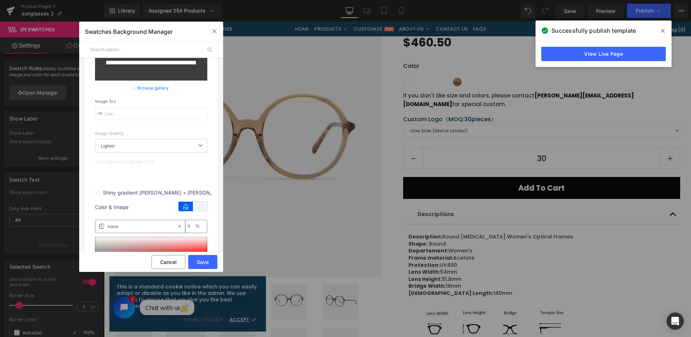
click at [201, 205] on icon at bounding box center [200, 206] width 14 height 9
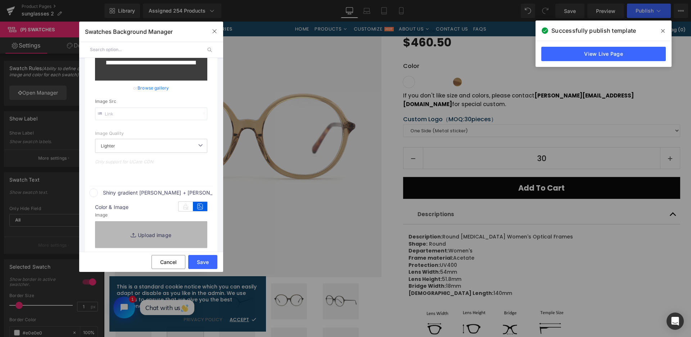
click at [201, 225] on link "Replace Image" at bounding box center [151, 234] width 112 height 27
type input "[URL][DOMAIN_NAME]"
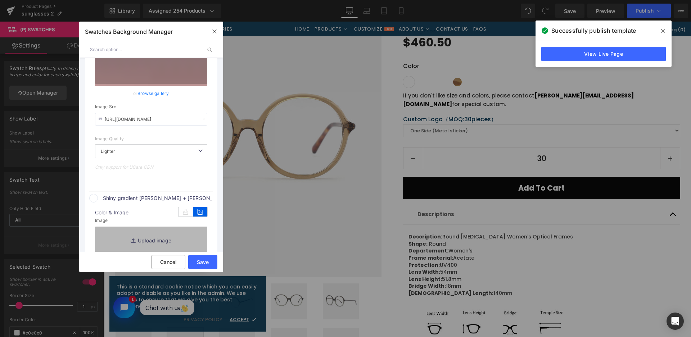
scroll to position [149, 0]
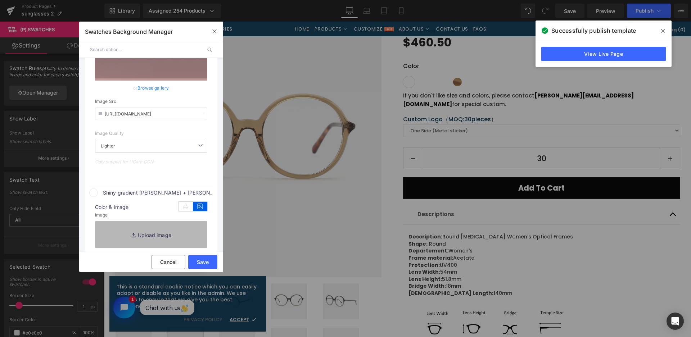
type input "C:\fakepath\微信截图_20250826134535.png"
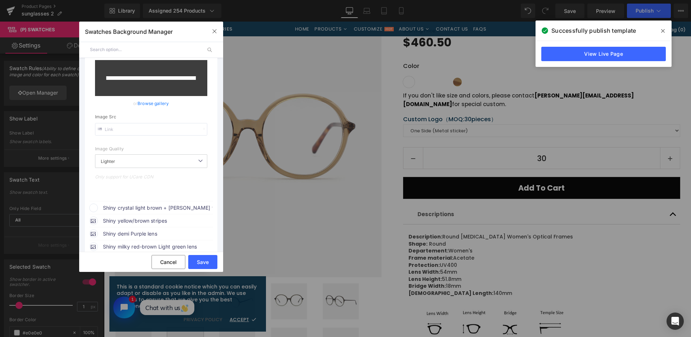
scroll to position [329, 0]
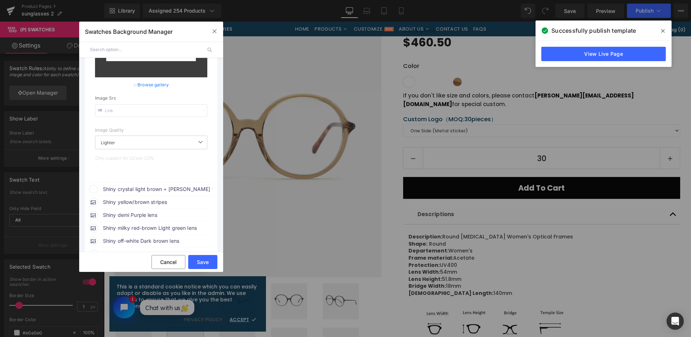
click at [161, 187] on span "Shiny crystal light brown + [PERSON_NAME] temples" at bounding box center [157, 189] width 109 height 9
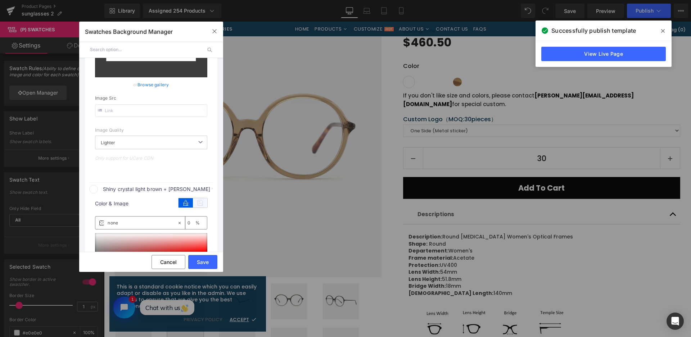
click at [201, 201] on icon at bounding box center [200, 202] width 14 height 9
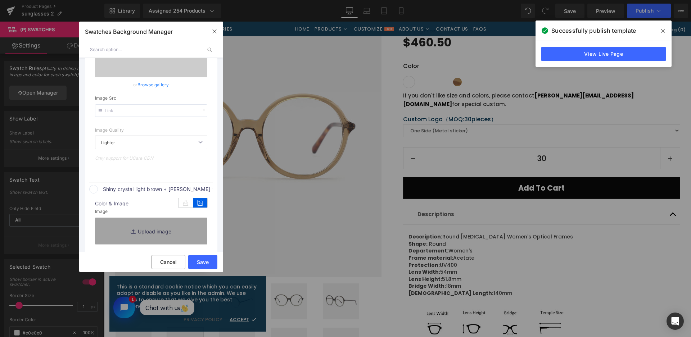
type input "[URL][DOMAIN_NAME]"
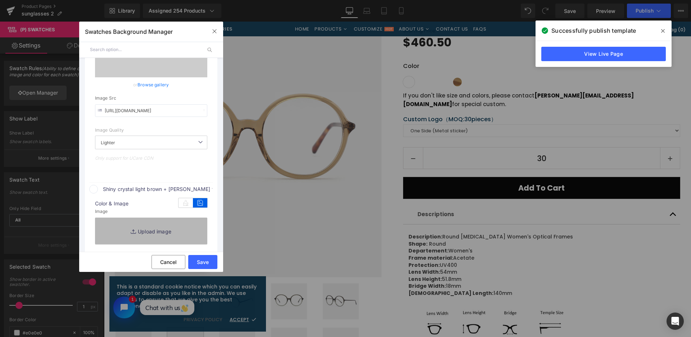
scroll to position [335, 0]
click at [190, 232] on link "Replace Image" at bounding box center [151, 231] width 112 height 27
type input "C:\fakepath\微信截图_20250826134541.png"
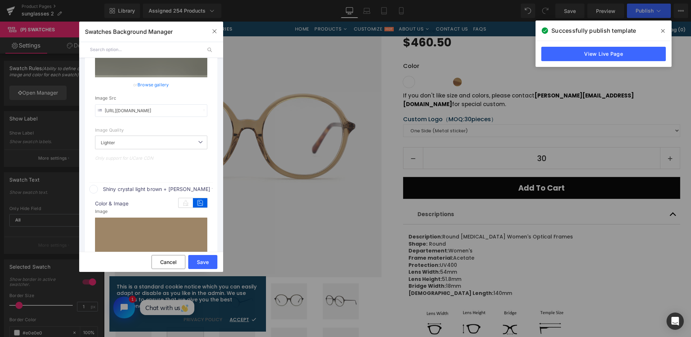
type input "[URL][DOMAIN_NAME]"
click at [210, 261] on button "Save" at bounding box center [202, 262] width 29 height 14
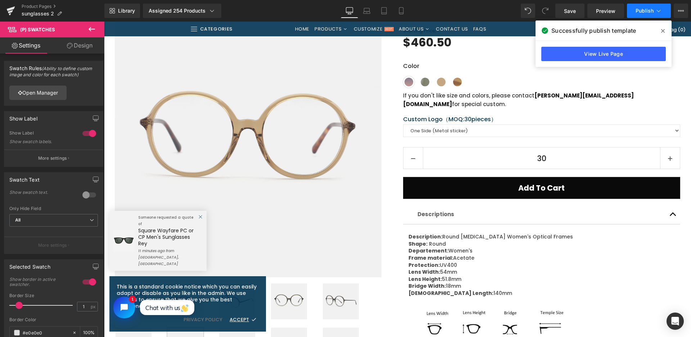
click at [641, 10] on span "Publish" at bounding box center [644, 11] width 18 height 6
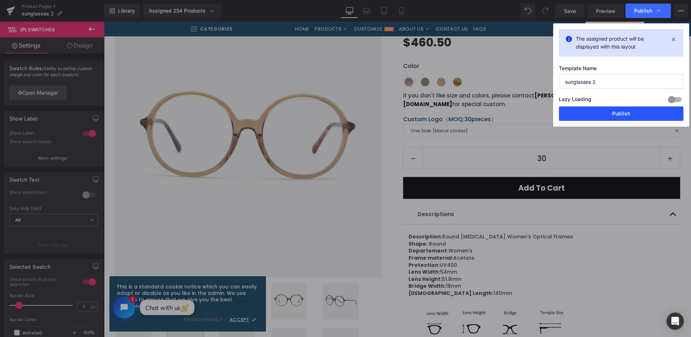
click at [619, 108] on button "Publish" at bounding box center [621, 113] width 124 height 14
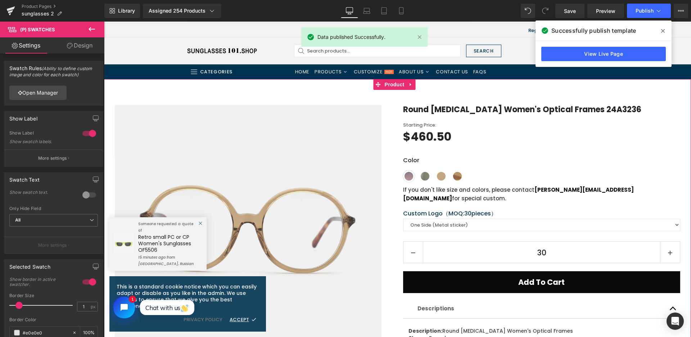
scroll to position [0, 0]
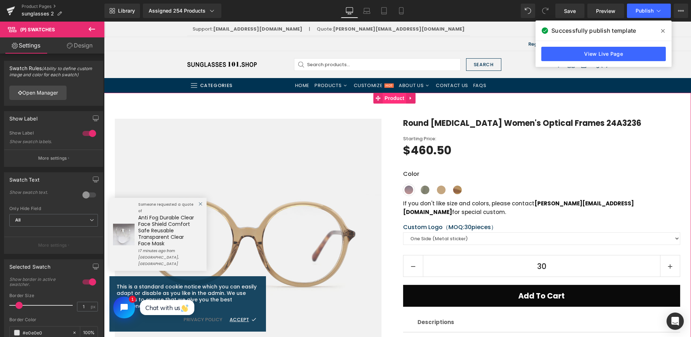
click at [393, 100] on span "Product" at bounding box center [394, 98] width 23 height 11
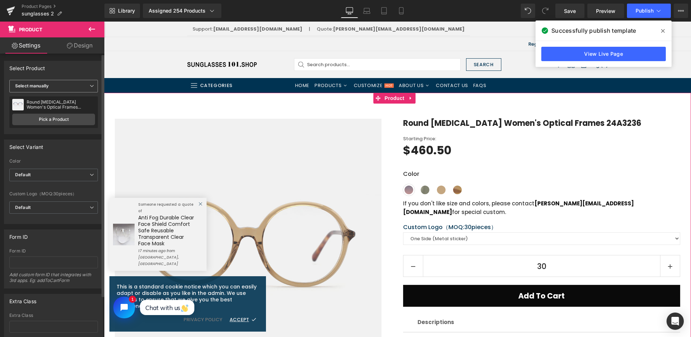
click at [70, 86] on span "Select manually" at bounding box center [53, 86] width 88 height 13
click at [65, 97] on div "Display by assigned product" at bounding box center [49, 97] width 59 height 5
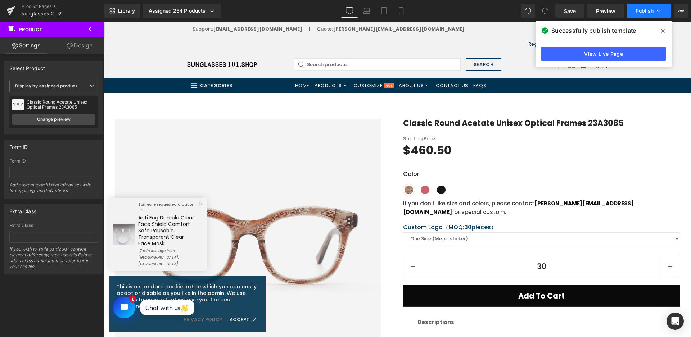
click at [646, 14] on button "Publish" at bounding box center [649, 11] width 44 height 14
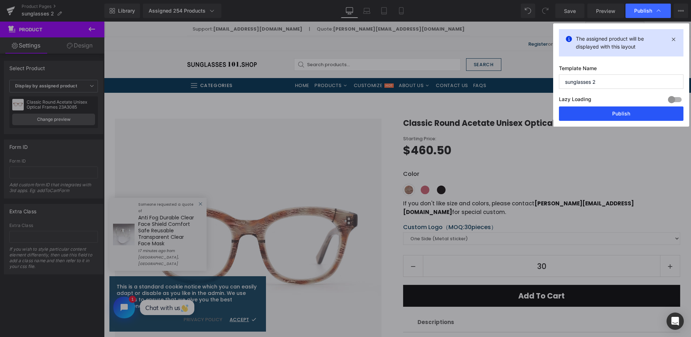
click at [595, 112] on button "Publish" at bounding box center [621, 113] width 124 height 14
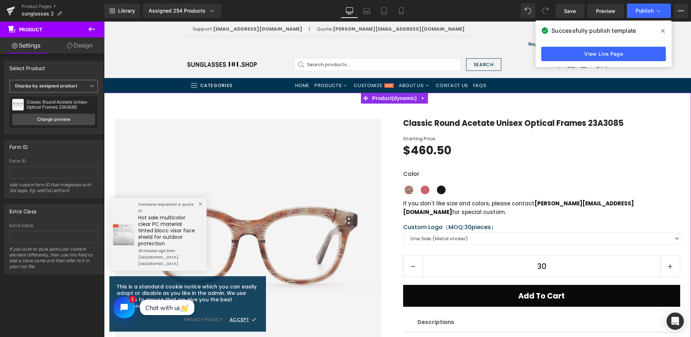
click at [70, 88] on span "Display by assigned product" at bounding box center [53, 86] width 88 height 13
click at [61, 106] on li "Select manually" at bounding box center [52, 108] width 86 height 11
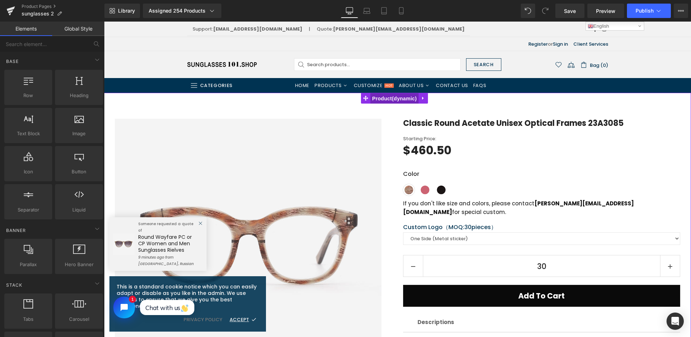
click at [401, 99] on span "Product" at bounding box center [394, 98] width 48 height 11
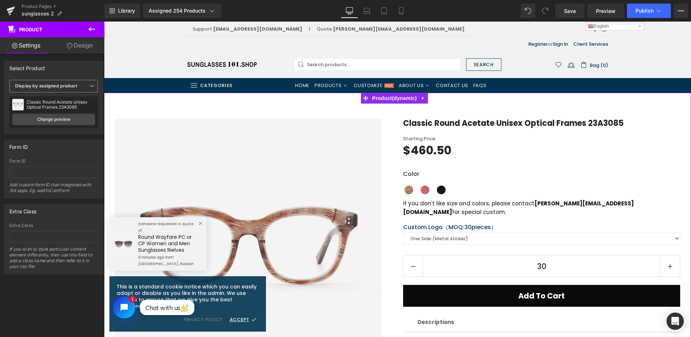
click at [55, 86] on b "Display by assigned product" at bounding box center [46, 85] width 62 height 5
click at [49, 108] on div "Select manually" at bounding box center [36, 108] width 33 height 5
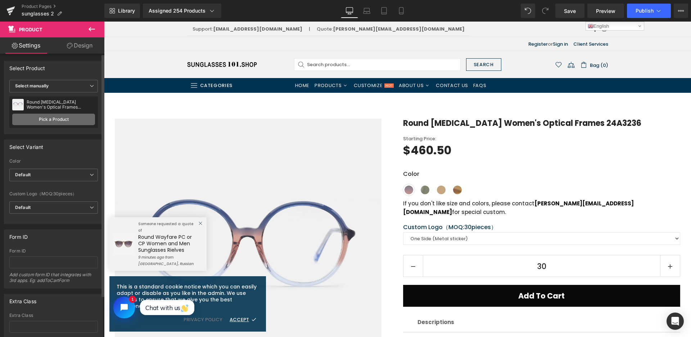
click at [70, 119] on link "Pick a Product" at bounding box center [53, 120] width 83 height 12
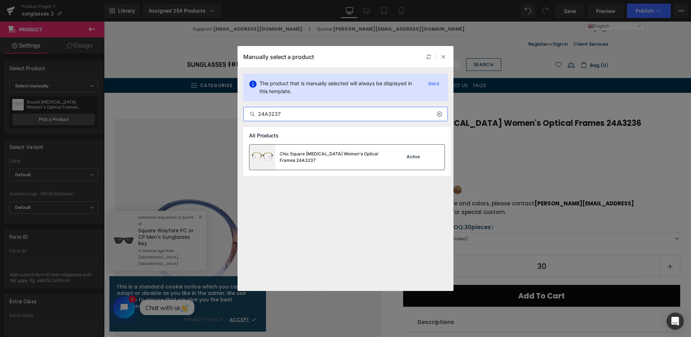
type input "24A3237"
click at [0, 0] on div "Chic Square Acetate Women's Optical Frames 24A3237" at bounding box center [0, 0] width 0 height 0
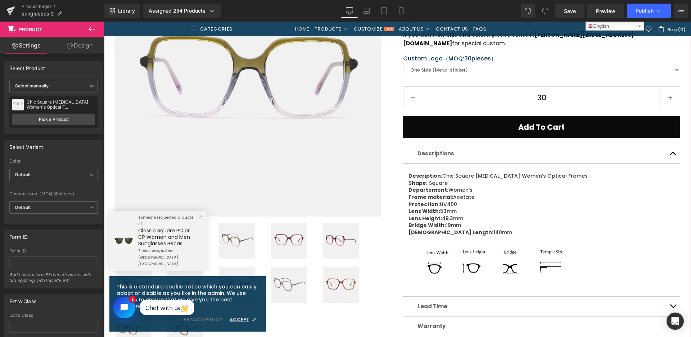
scroll to position [180, 0]
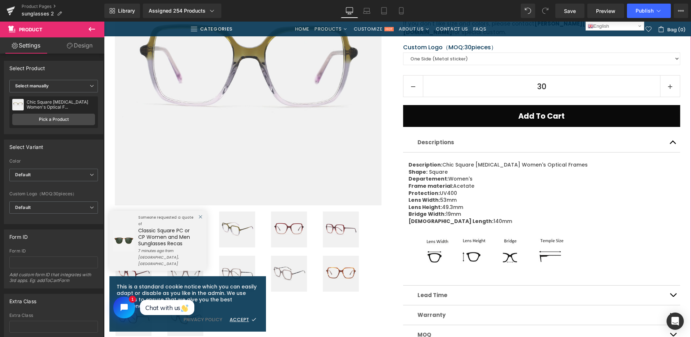
click at [291, 217] on img at bounding box center [289, 229] width 36 height 36
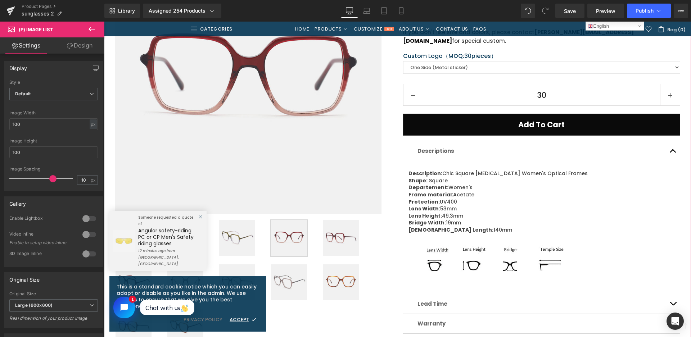
scroll to position [252, 0]
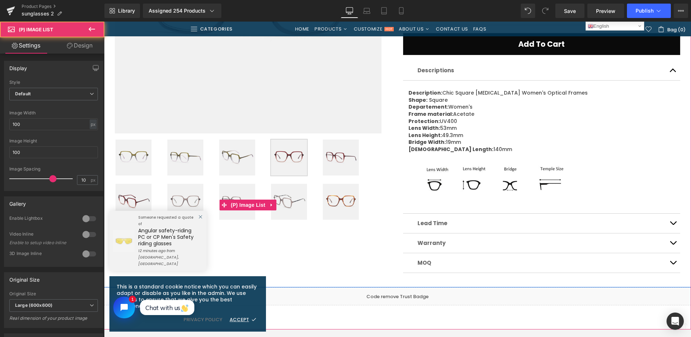
click at [192, 201] on img at bounding box center [185, 202] width 36 height 36
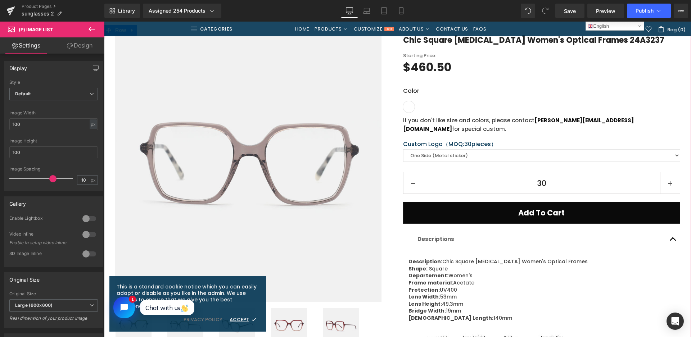
scroll to position [216, 0]
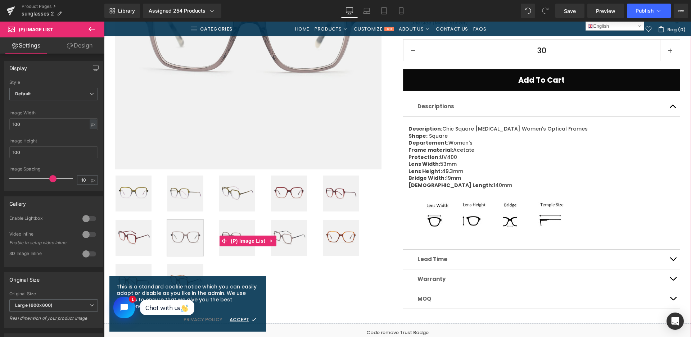
click at [337, 230] on img at bounding box center [341, 238] width 36 height 36
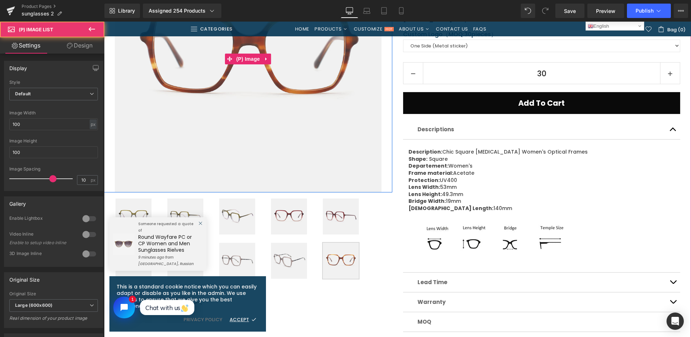
scroll to position [108, 0]
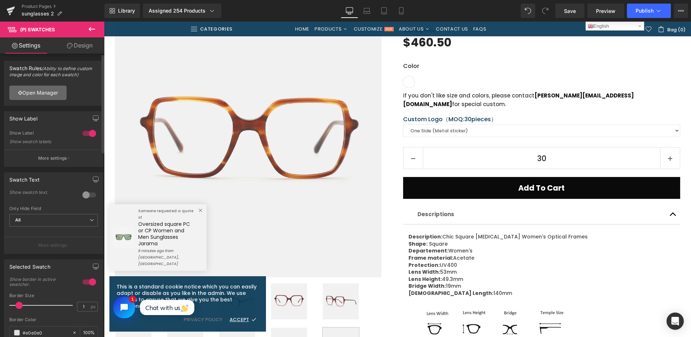
click at [54, 93] on link "Open Manager" at bounding box center [37, 93] width 57 height 14
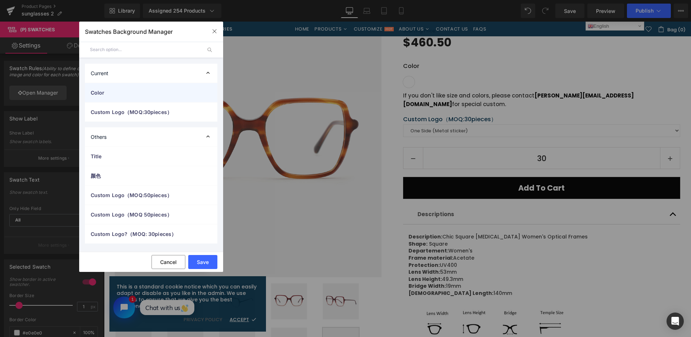
click at [522, 119] on span "Color" at bounding box center [554, 160] width 65 height 83
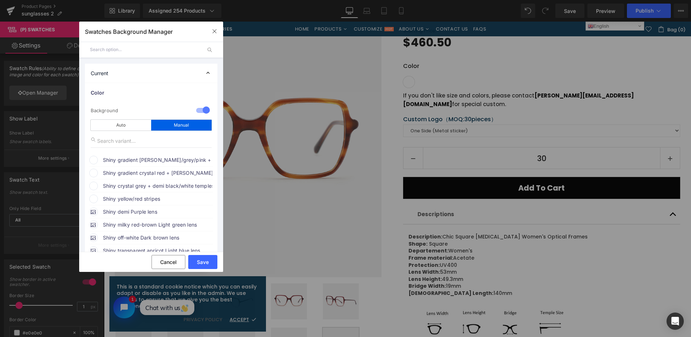
click at [122, 161] on span "Shiny gradient crystal green/grey/pink + gradient green/pink temples" at bounding box center [157, 160] width 109 height 9
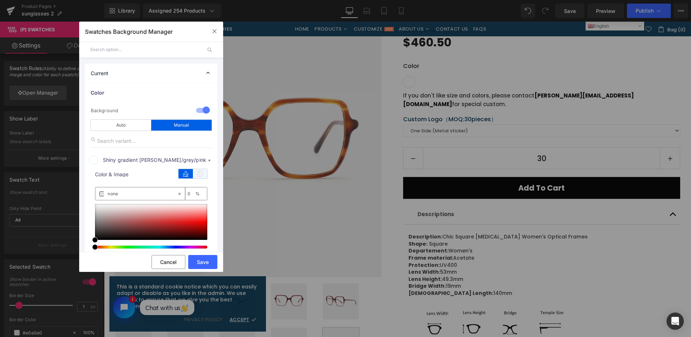
click at [198, 174] on icon at bounding box center [200, 173] width 14 height 9
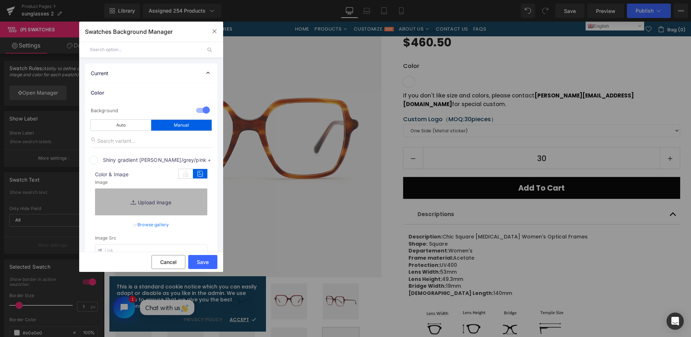
click at [178, 198] on link "Replace Image" at bounding box center [151, 201] width 112 height 27
type input "C:\fakepath\微信截图_20250826135040.png"
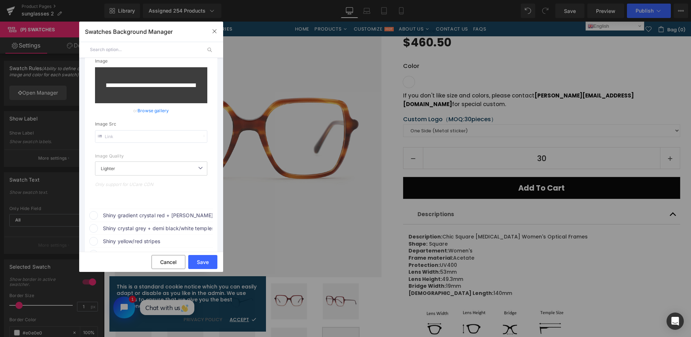
scroll to position [144, 0]
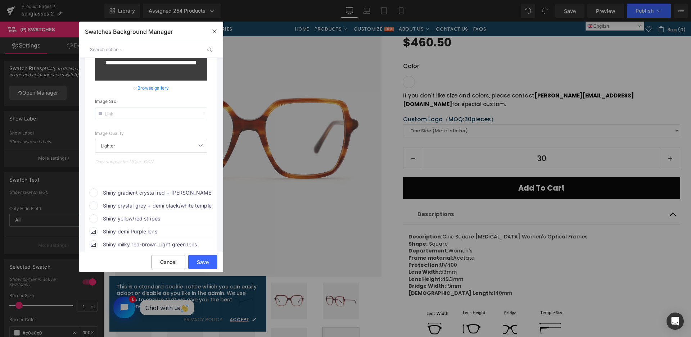
click at [149, 193] on span "Shiny gradient crystal red + crystal dull red temples" at bounding box center [157, 192] width 109 height 9
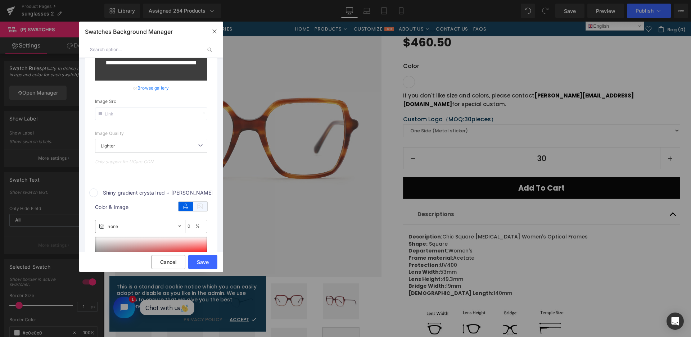
click at [200, 202] on icon at bounding box center [200, 206] width 14 height 9
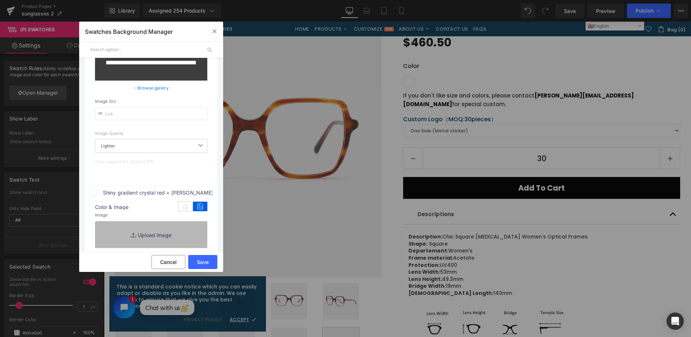
click at [194, 226] on link "Replace Image" at bounding box center [151, 234] width 112 height 27
type input "C:\fakepath\微信截图_20250826135054.png"
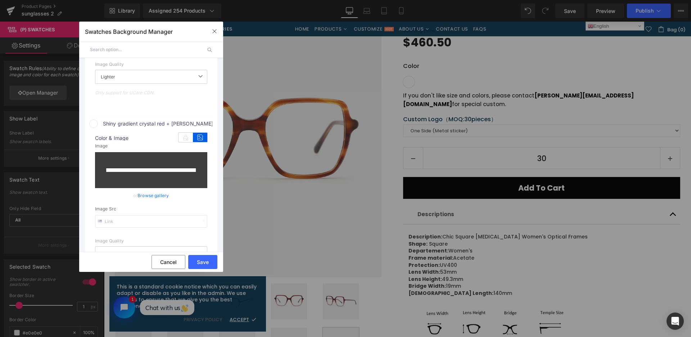
scroll to position [324, 0]
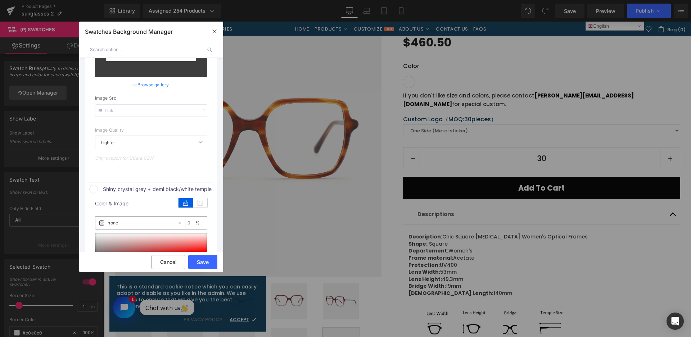
click at [204, 202] on icon at bounding box center [200, 202] width 14 height 9
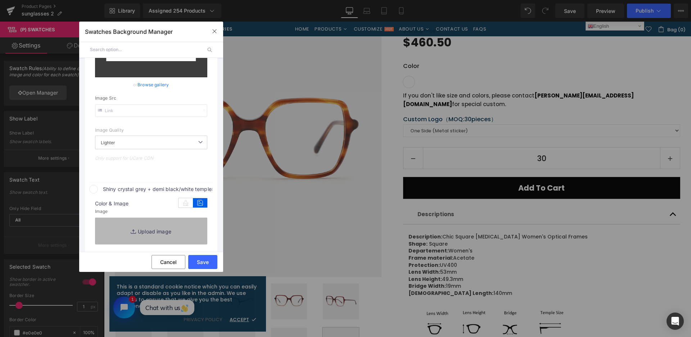
click at [195, 225] on link "Replace Image" at bounding box center [151, 231] width 112 height 27
type input "C:\fakepath\微信截图_20250826135101.png"
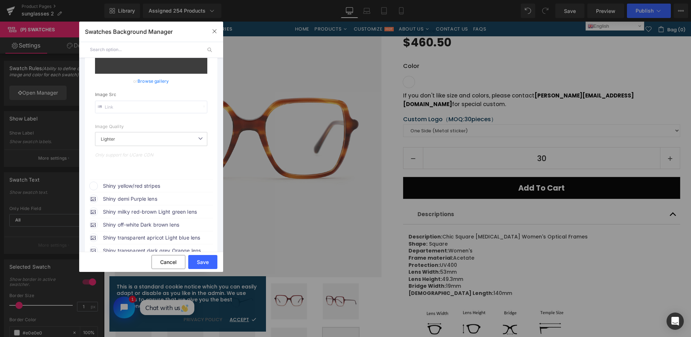
type input "https://ucarecdn.com/00101ea9-cb8e-4c30-acf5-be36a9029fd7/-/format/auto/-/previ…"
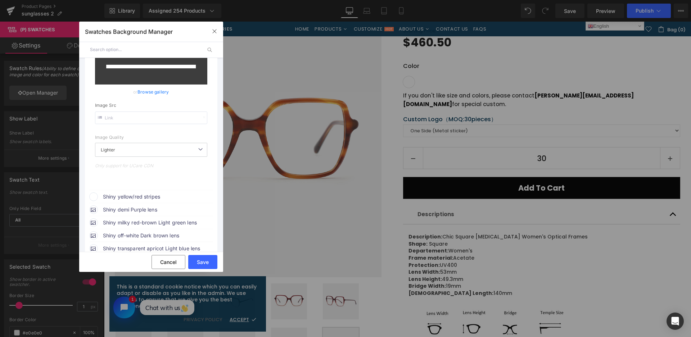
type input "https://ucarecdn.com/4d63e759-59b6-4812-80a6-452516887d6d/-/format/auto/-/previ…"
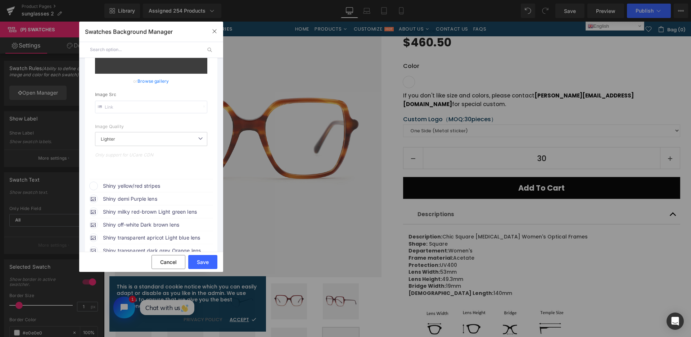
click at [0, 0] on span "Shiny yellow/red stripes" at bounding box center [0, 0] width 0 height 0
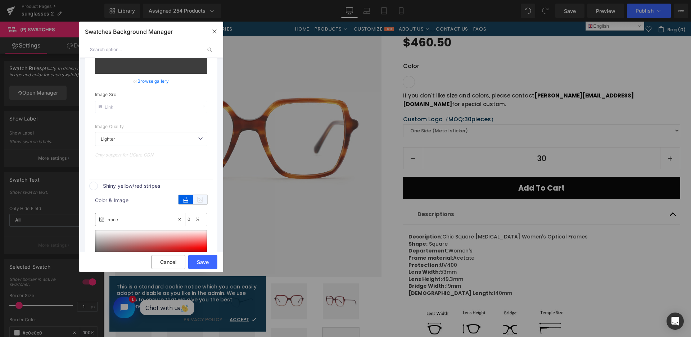
click at [199, 200] on icon at bounding box center [200, 199] width 14 height 9
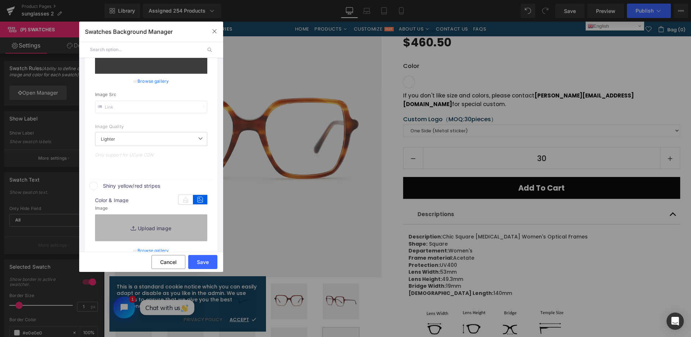
click at [188, 222] on link "Replace Image" at bounding box center [151, 227] width 112 height 27
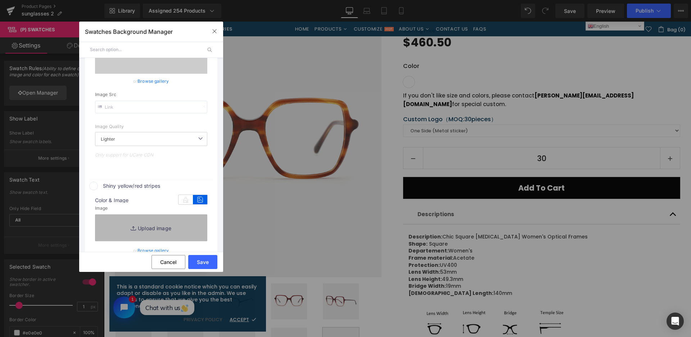
type input "https://ucarecdn.com/e8e70b88-e9b6-4f8f-8cec-2d8f7b8aa17e/-/format/auto/-/previ…"
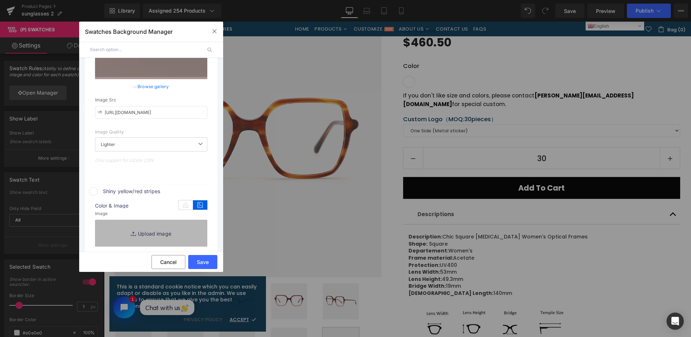
scroll to position [520, 0]
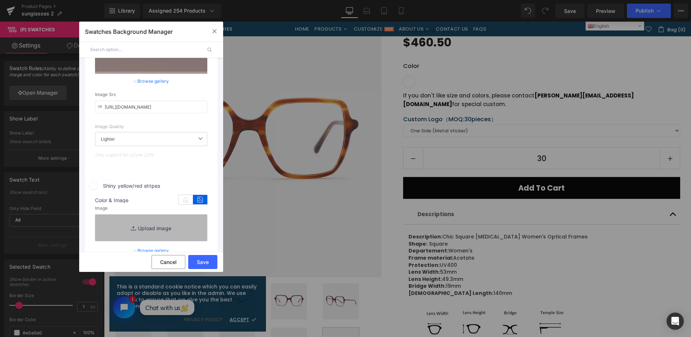
type input "C:\fakepath\微信截图_20250826135110.png"
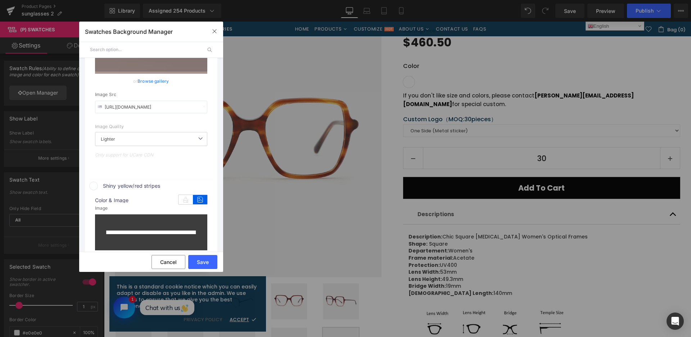
type input "https://ucarecdn.com/6e8a154d-fb1a-4edb-a76e-3e42480ad06a/-/format/auto/-/previ…"
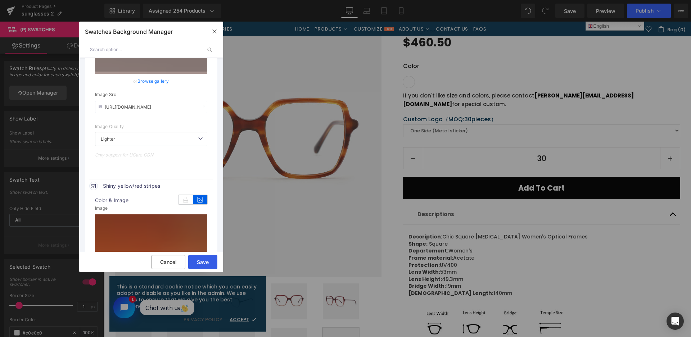
click at [207, 261] on button "Save" at bounding box center [202, 262] width 29 height 14
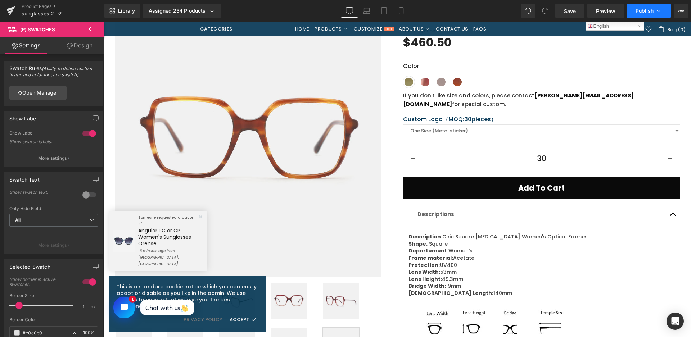
click at [642, 13] on span "Publish" at bounding box center [644, 11] width 18 height 6
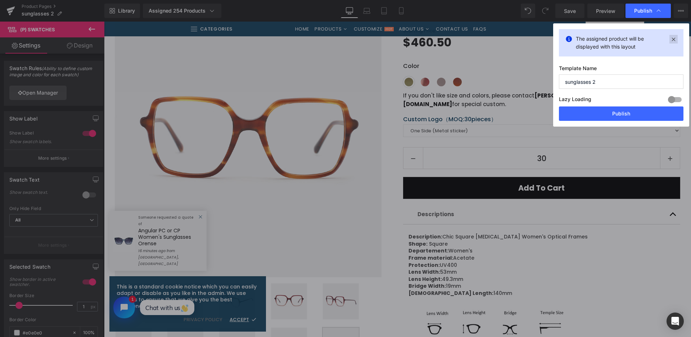
click at [673, 37] on icon at bounding box center [673, 39] width 8 height 9
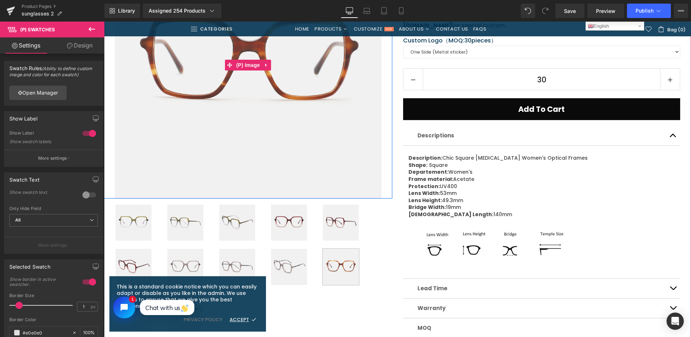
scroll to position [252, 0]
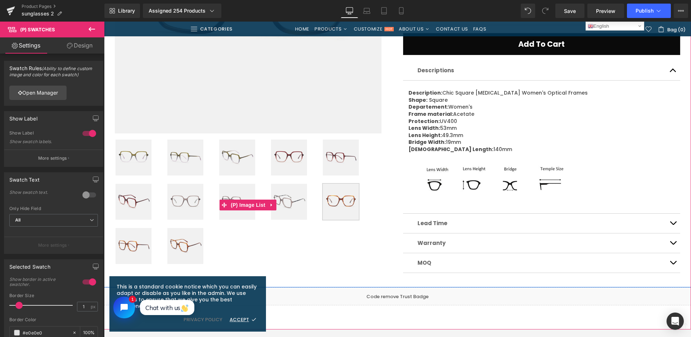
click at [123, 157] on img at bounding box center [133, 158] width 36 height 36
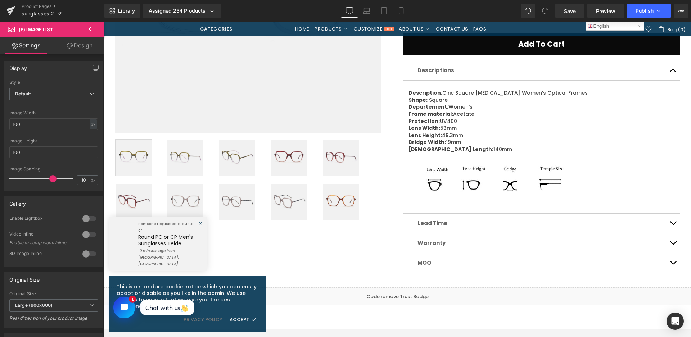
scroll to position [108, 0]
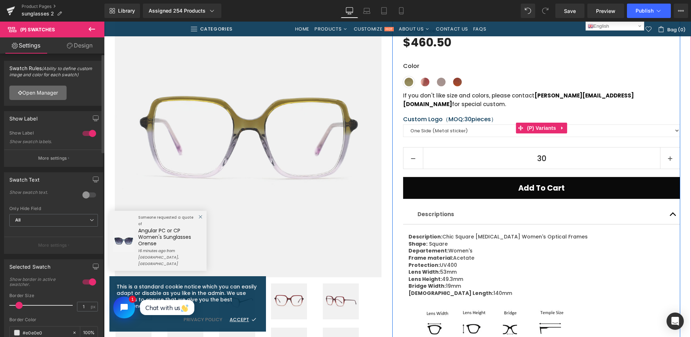
click at [49, 96] on link "Open Manager" at bounding box center [37, 93] width 57 height 14
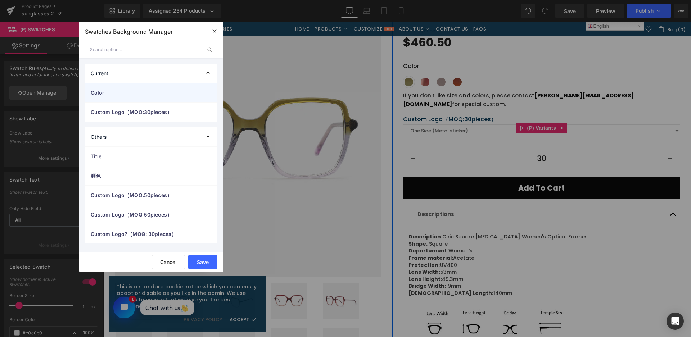
click at [101, 99] on div "Color" at bounding box center [151, 92] width 132 height 19
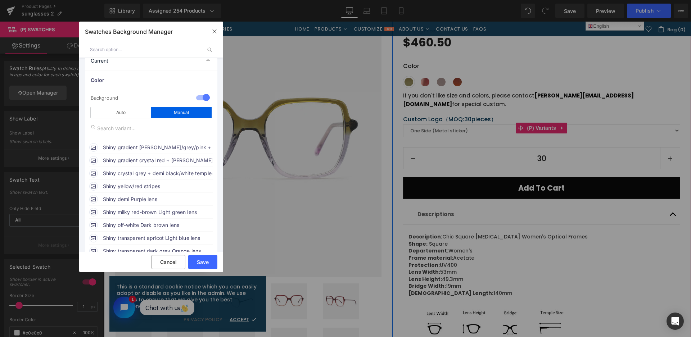
scroll to position [0, 0]
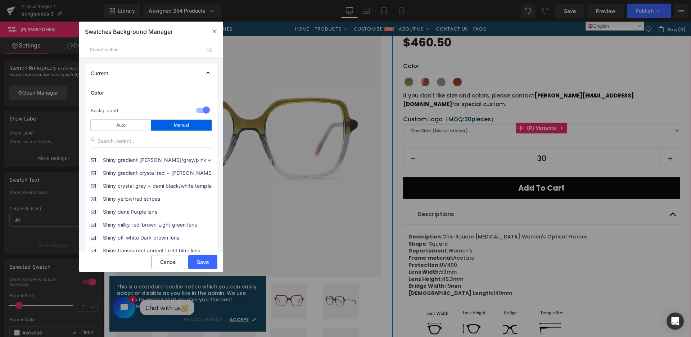
click at [165, 160] on span "Shiny gradient crystal green/grey/pink + gradient green/pink temples" at bounding box center [157, 160] width 109 height 9
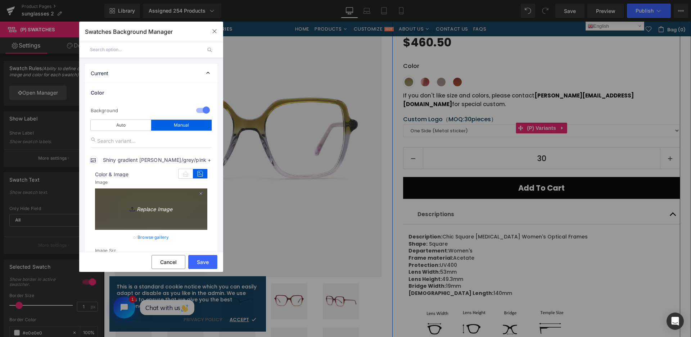
click at [179, 200] on link "Replace Image" at bounding box center [151, 207] width 112 height 39
type input "C:\fakepath\微信截图_20250826135320.png"
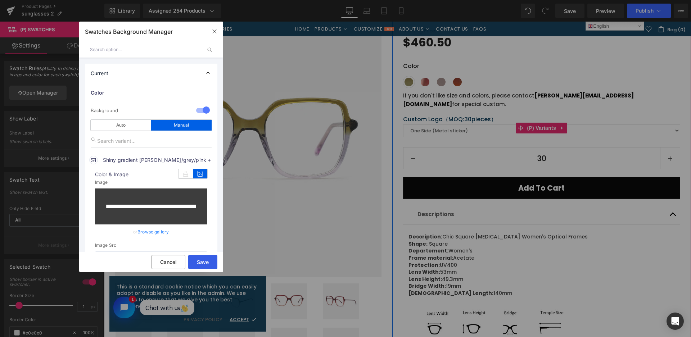
type input "https://ucarecdn.com/5dfbb6a1-b881-414b-87f5-2a1ffcf89de9/-/format/auto/-/previ…"
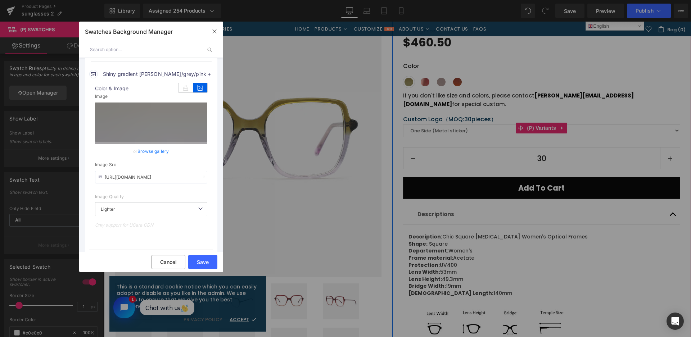
scroll to position [108, 0]
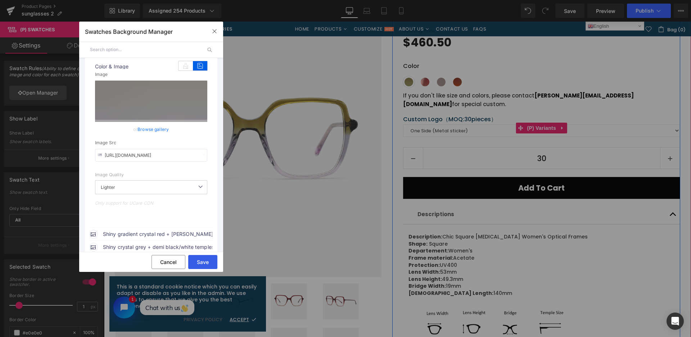
click at [208, 263] on button "Save" at bounding box center [202, 262] width 29 height 14
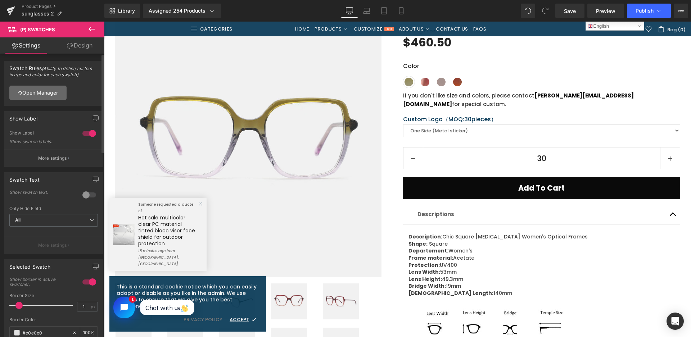
drag, startPoint x: 104, startPoint y: 106, endPoint x: 56, endPoint y: 93, distance: 49.6
click at [56, 93] on link "Open Manager" at bounding box center [37, 93] width 57 height 14
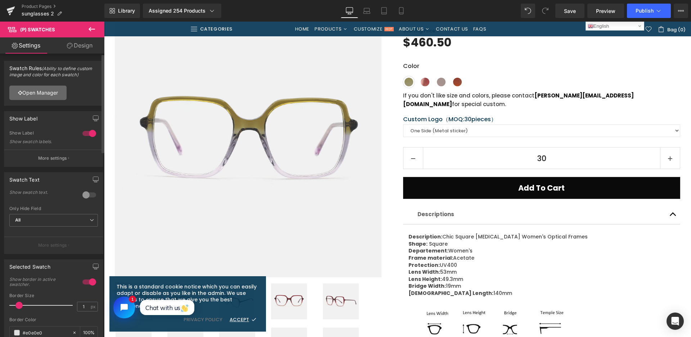
click at [54, 94] on link "Open Manager" at bounding box center [37, 93] width 57 height 14
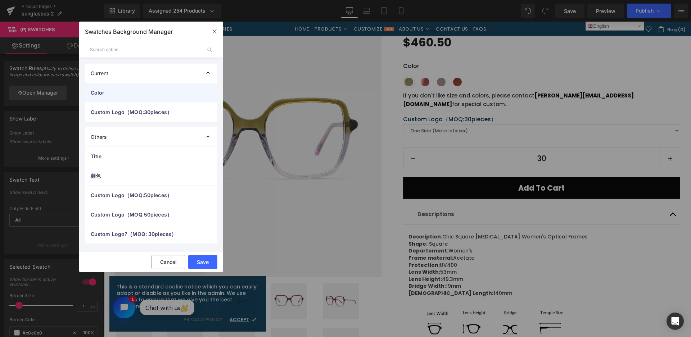
click at [134, 99] on div "Color" at bounding box center [151, 92] width 132 height 19
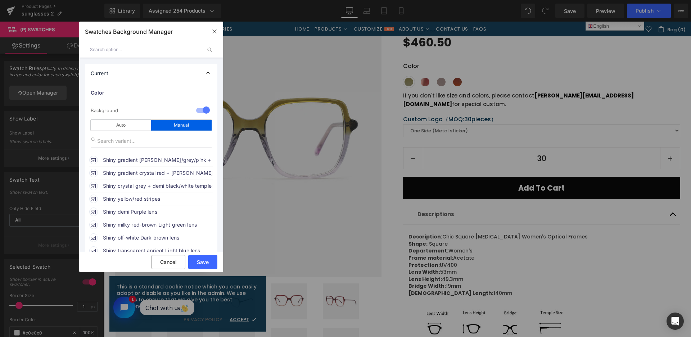
click at [150, 162] on span "Shiny gradient crystal green/grey/pink + gradient green/pink temples" at bounding box center [157, 160] width 109 height 9
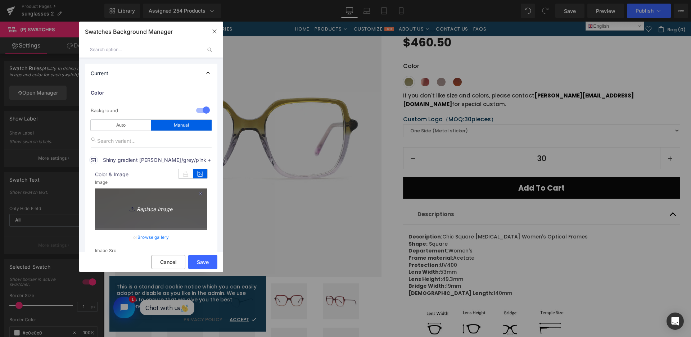
click at [149, 200] on link "Replace Image" at bounding box center [151, 207] width 112 height 39
type input "C:\fakepath\微信截图_20250826135356.png"
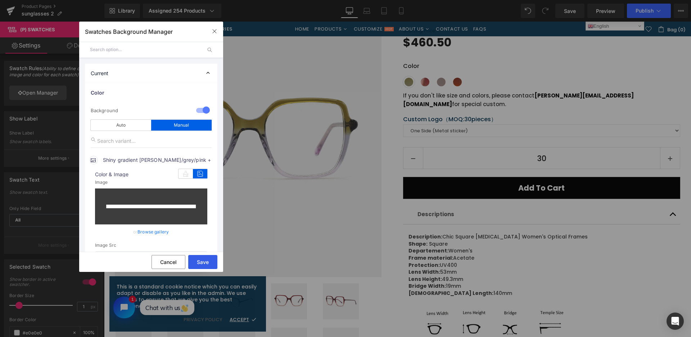
type input "https://ucarecdn.com/2309210f-174d-452d-bdc1-d247d7f4c79d/-/format/auto/-/previ…"
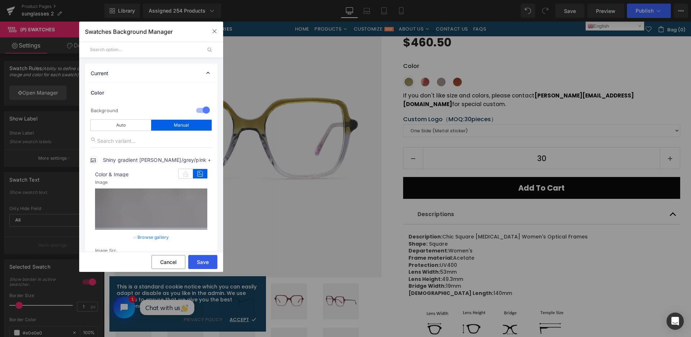
click at [199, 263] on button "Save" at bounding box center [202, 262] width 29 height 14
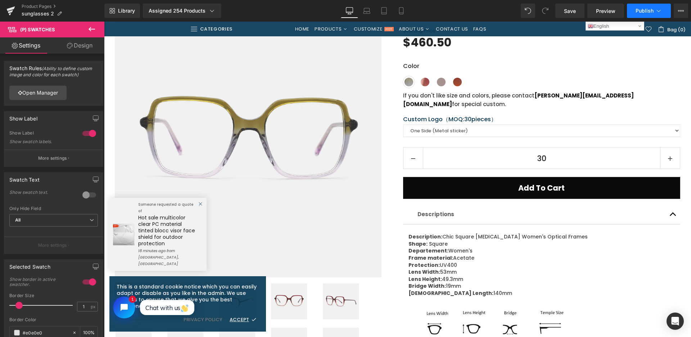
click at [640, 13] on span "Publish" at bounding box center [644, 11] width 18 height 6
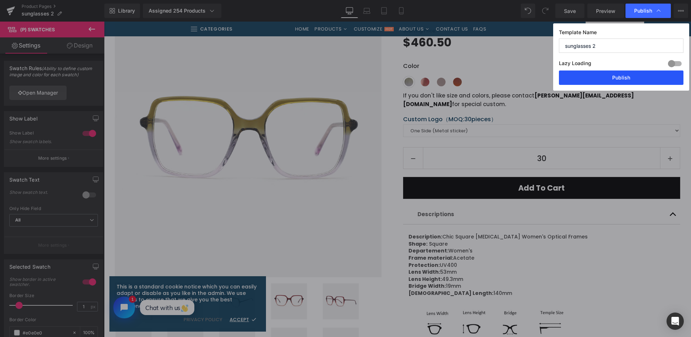
click at [617, 75] on button "Publish" at bounding box center [621, 77] width 124 height 14
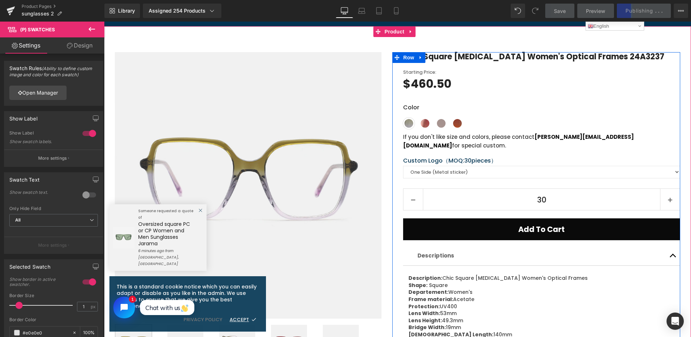
scroll to position [0, 0]
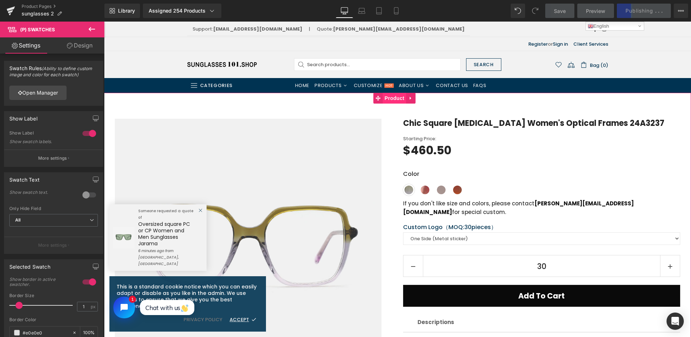
click at [394, 99] on span "Product" at bounding box center [394, 98] width 23 height 11
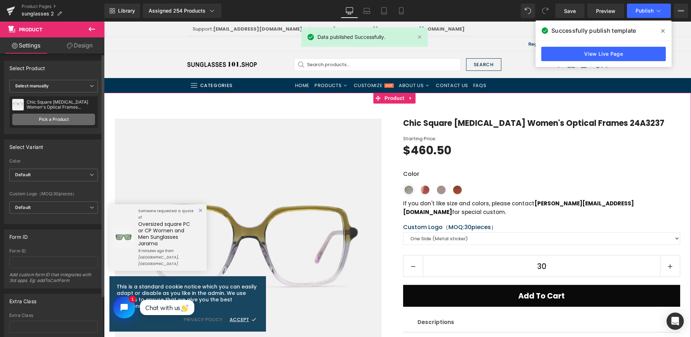
click at [55, 119] on link "Pick a Product" at bounding box center [53, 120] width 83 height 12
